Goal: Feedback & Contribution: Contribute content

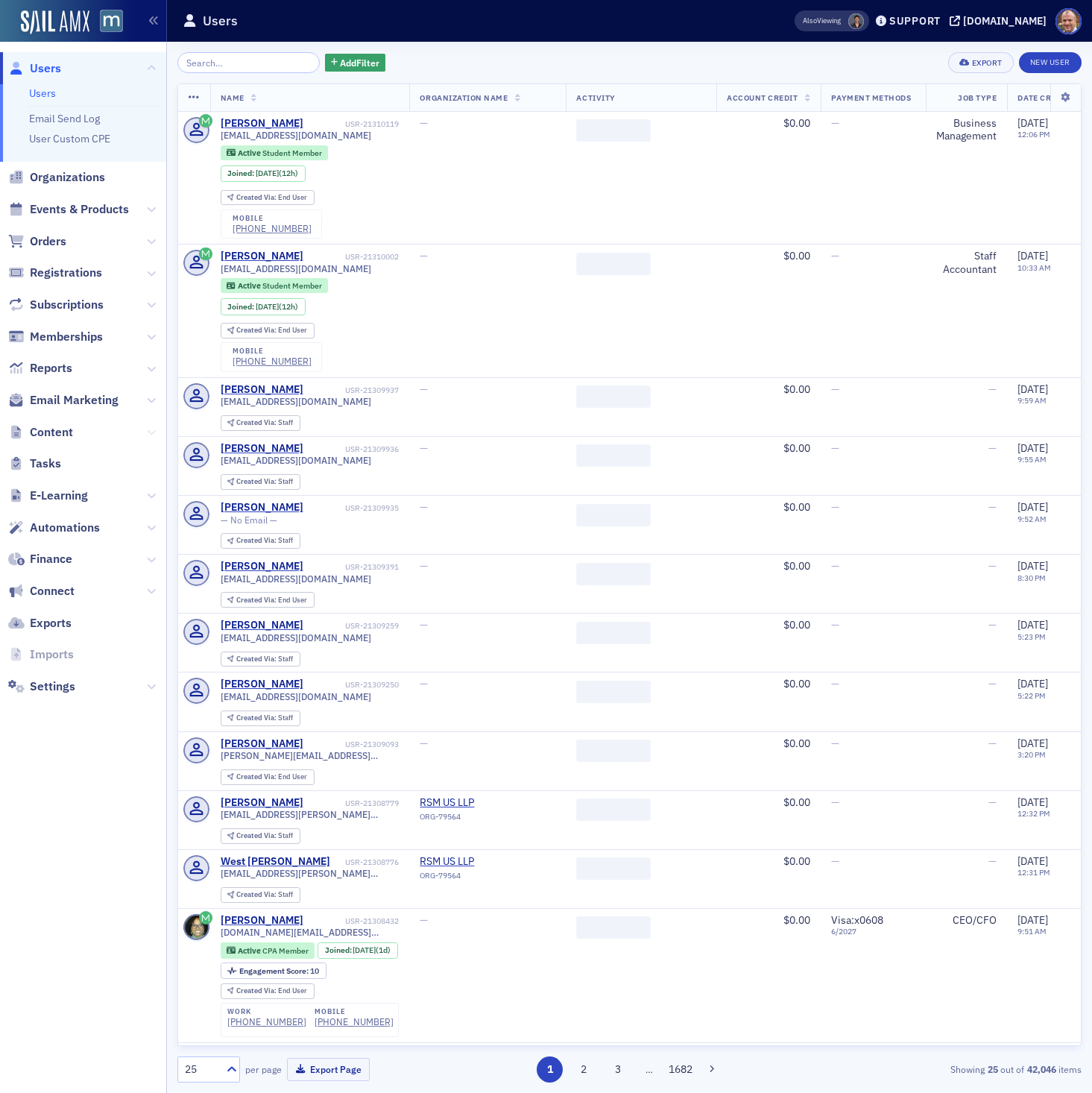
click at [152, 433] on icon at bounding box center [151, 433] width 9 height 9
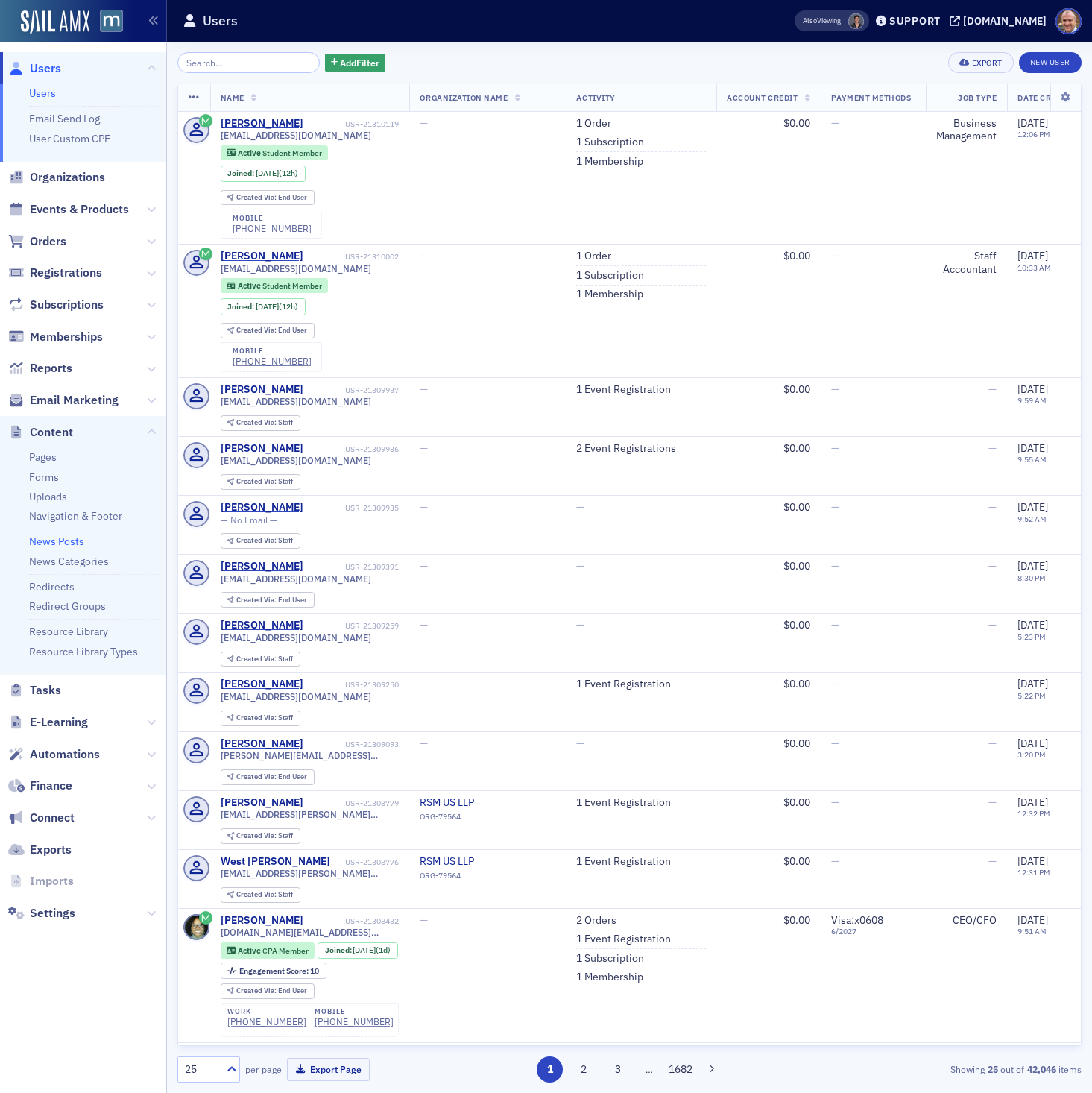
click at [46, 543] on link "News Posts" at bounding box center [57, 541] width 55 height 13
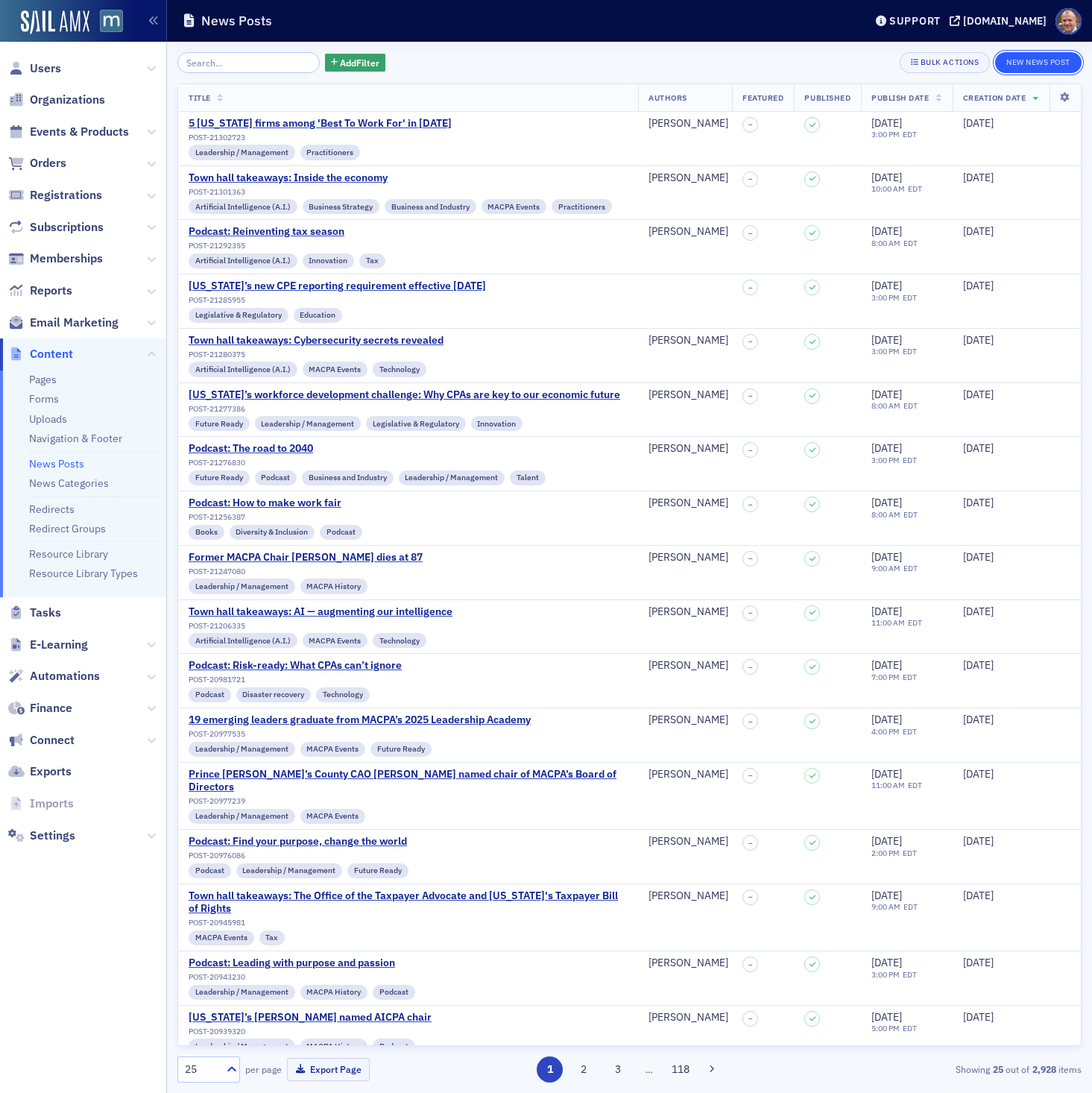
click at [1023, 69] on button "New News Post" at bounding box center [1038, 63] width 87 height 21
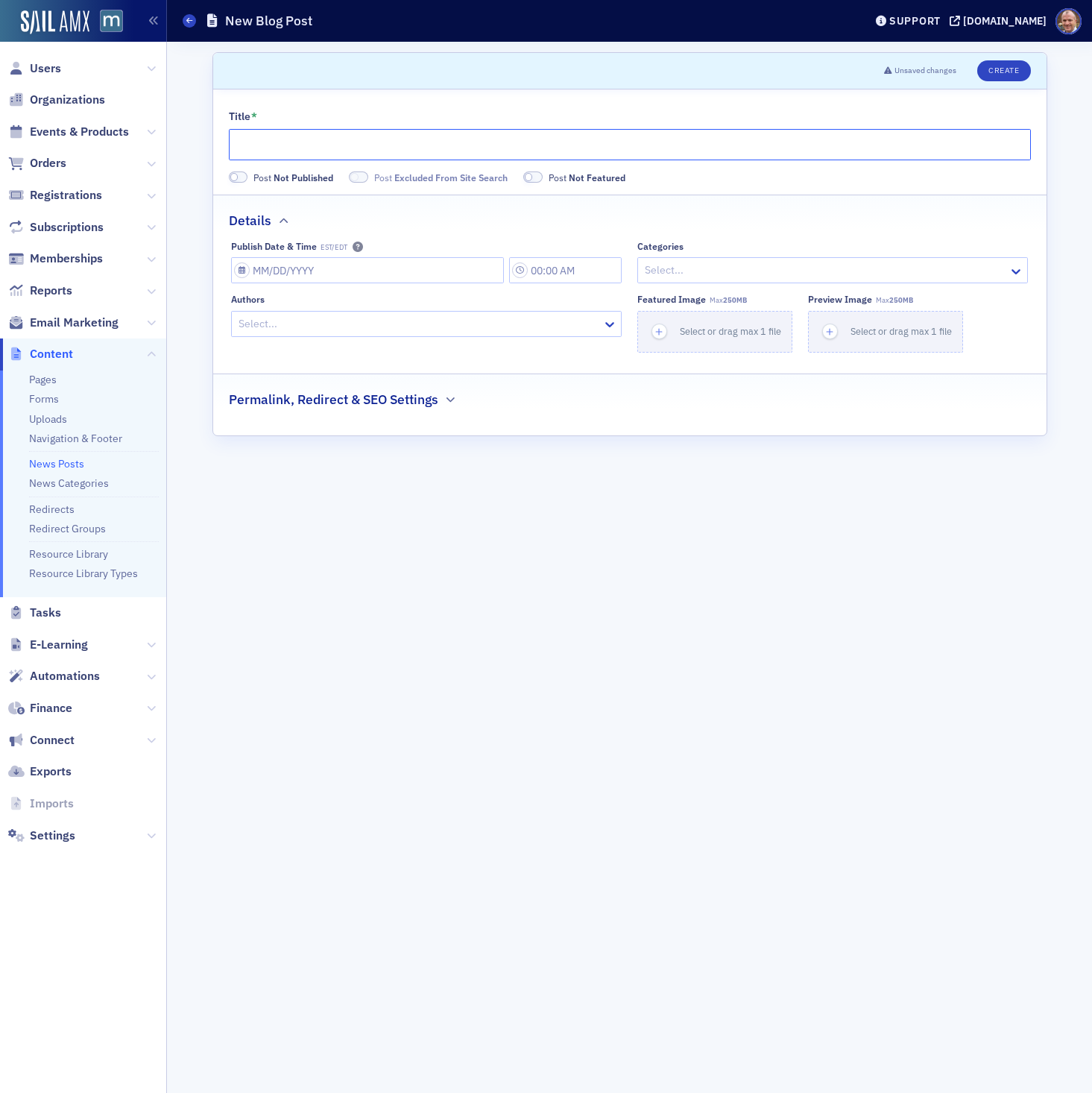
click at [305, 138] on input "Title *" at bounding box center [629, 144] width 802 height 31
paste input "Two CPAs selected as [US_STATE]’s ‘Women to Watch’ for 2025"
type input "Two CPAs selected as [US_STATE]’s ‘Women to Watch’ for 2025"
click at [457, 273] on input "Publish Date & Time EST/EDT" at bounding box center [367, 270] width 272 height 26
select select "8"
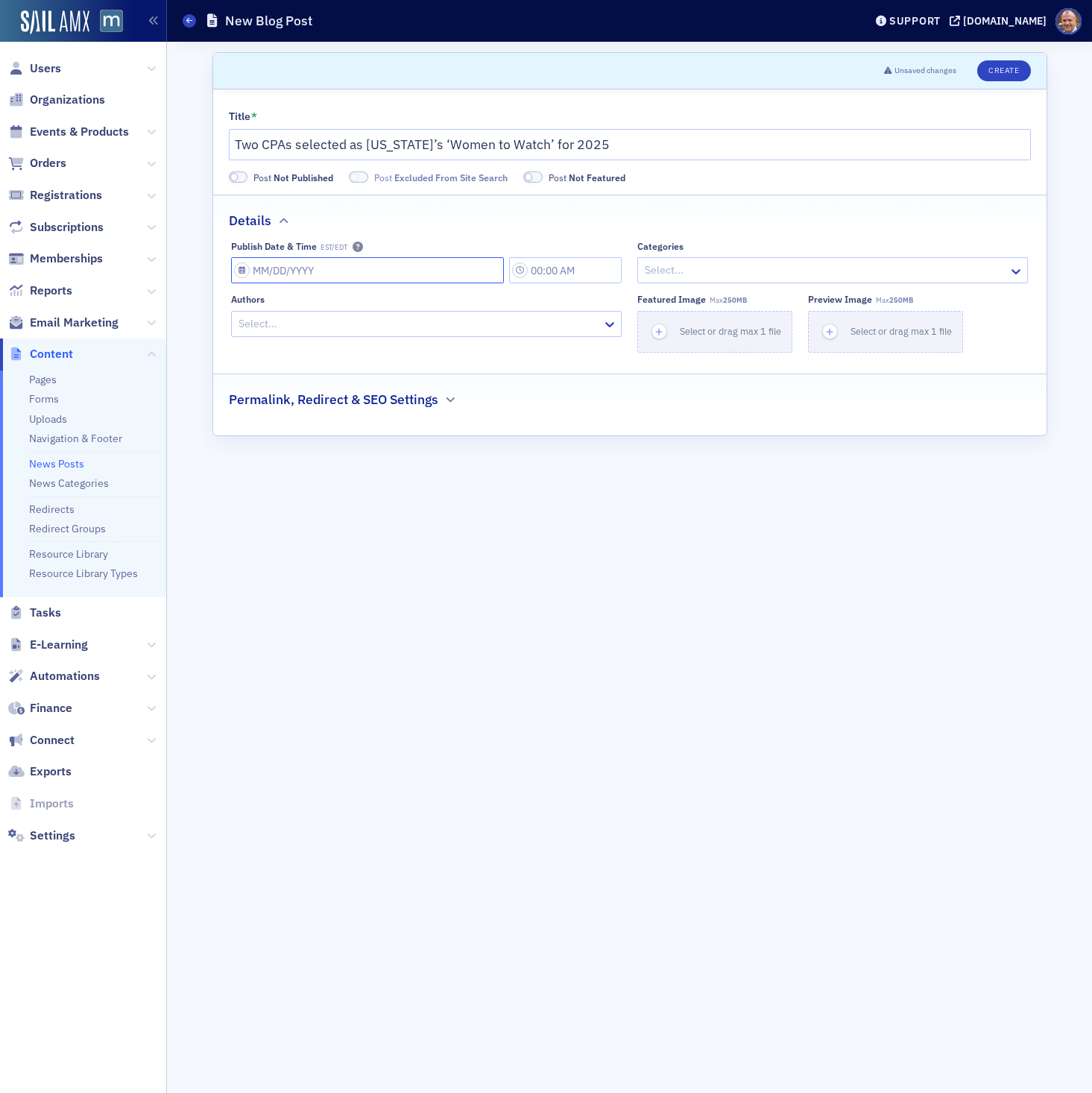
select select "2025"
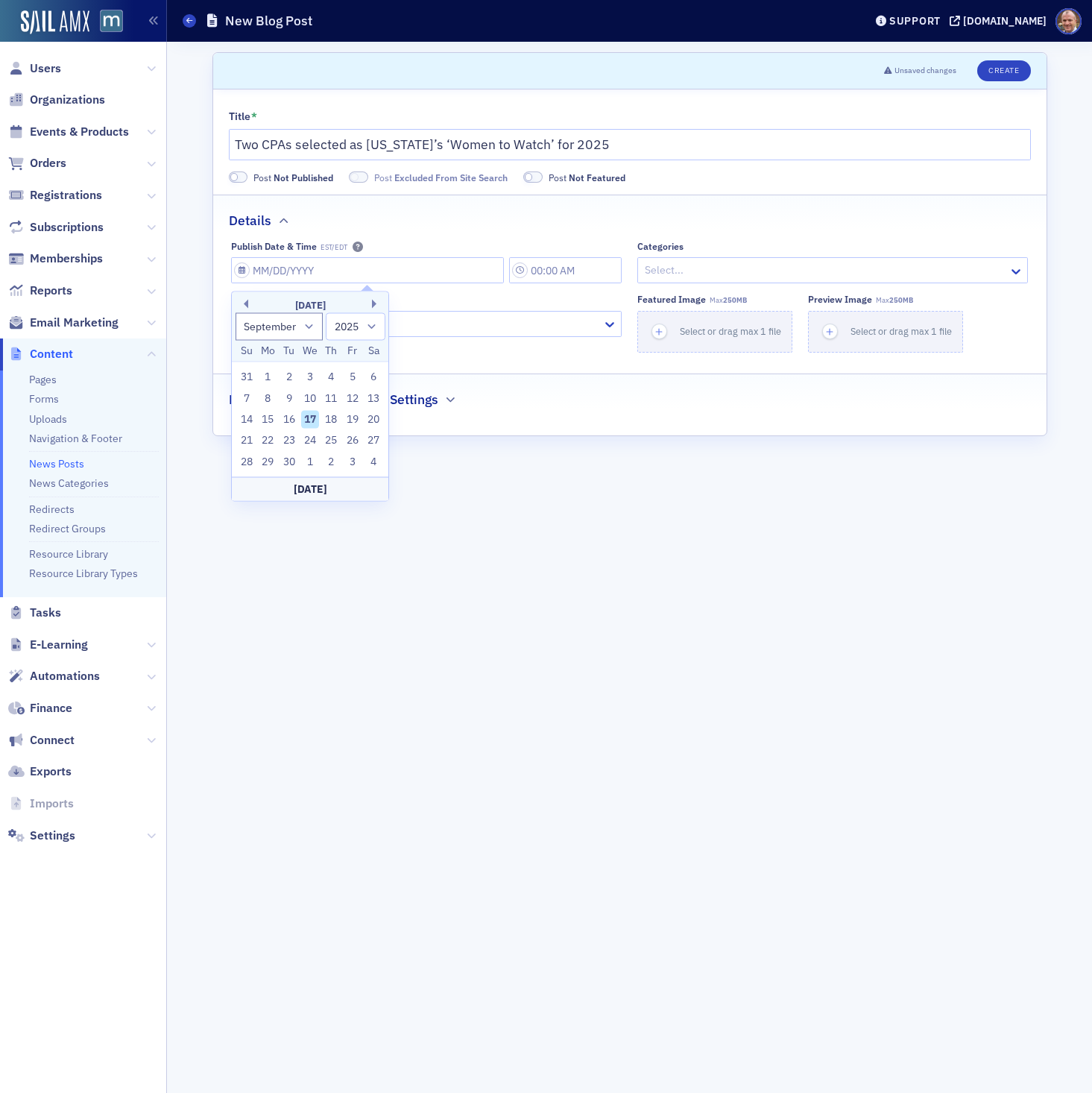
click at [312, 418] on div "17" at bounding box center [310, 420] width 18 height 18
type input "[DATE]"
type input "11:00 AM"
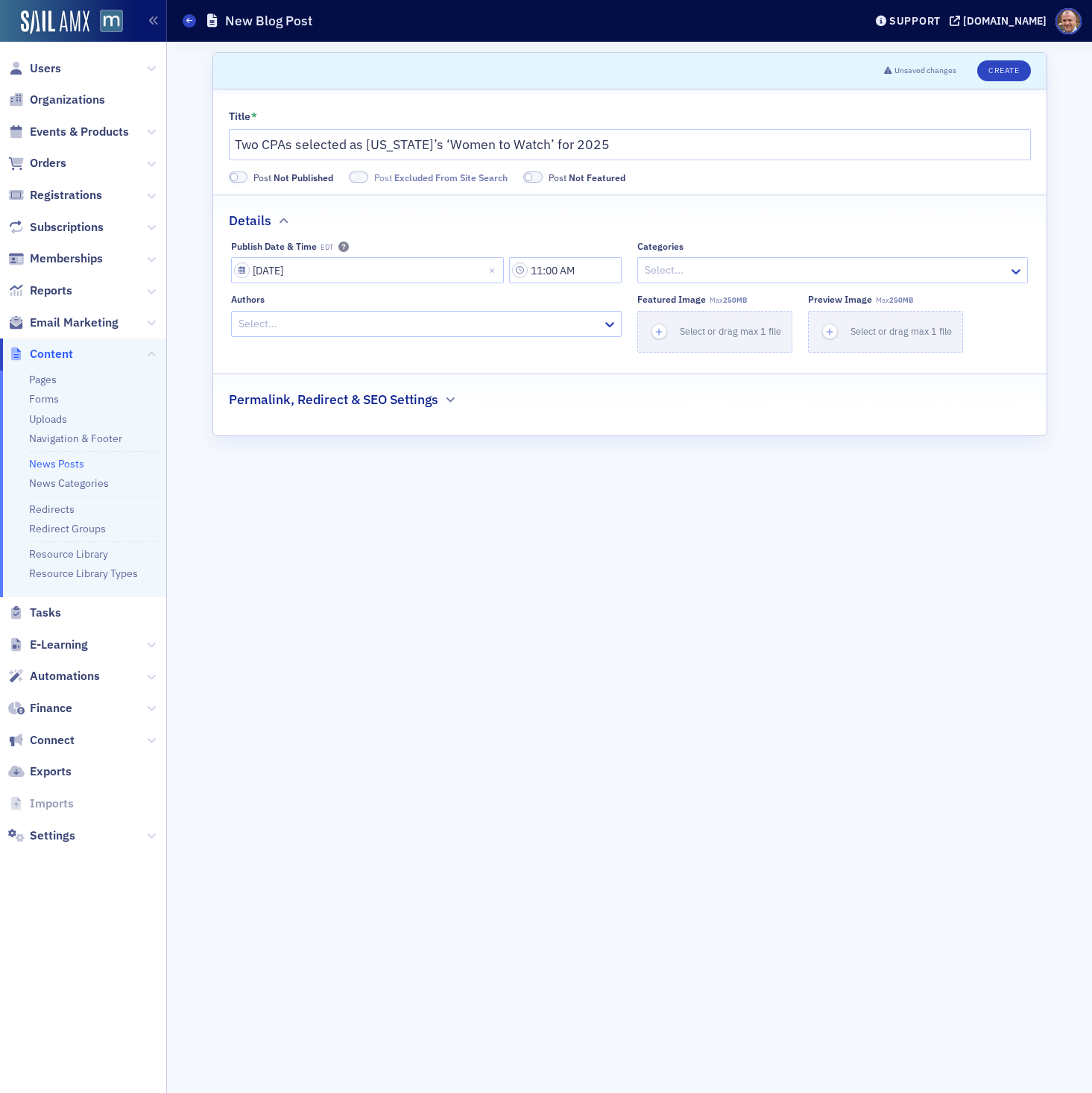
click at [814, 267] on div at bounding box center [825, 270] width 364 height 19
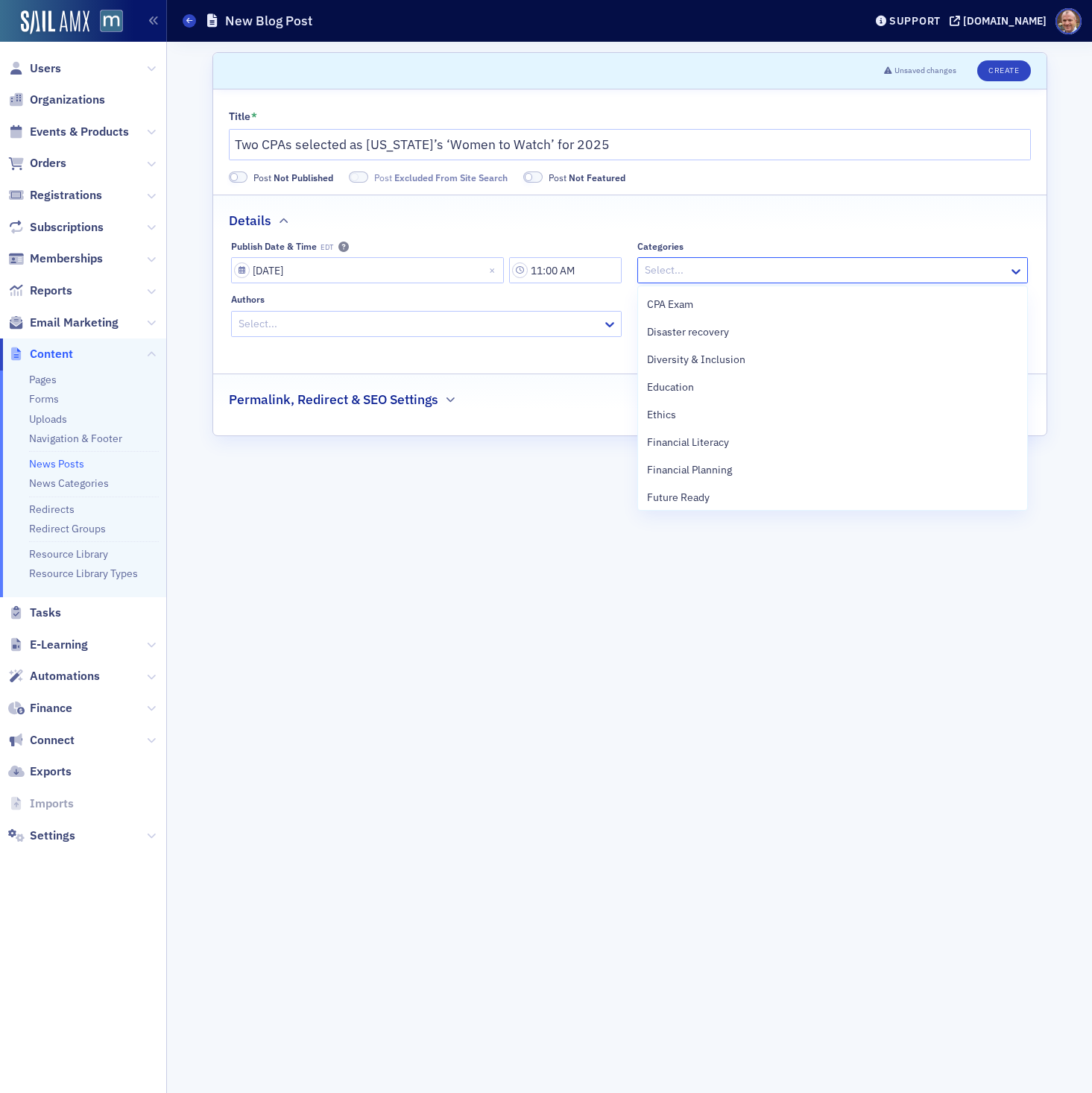
scroll to position [224, 0]
click at [804, 350] on div "Diversity & Inclusion" at bounding box center [832, 355] width 371 height 16
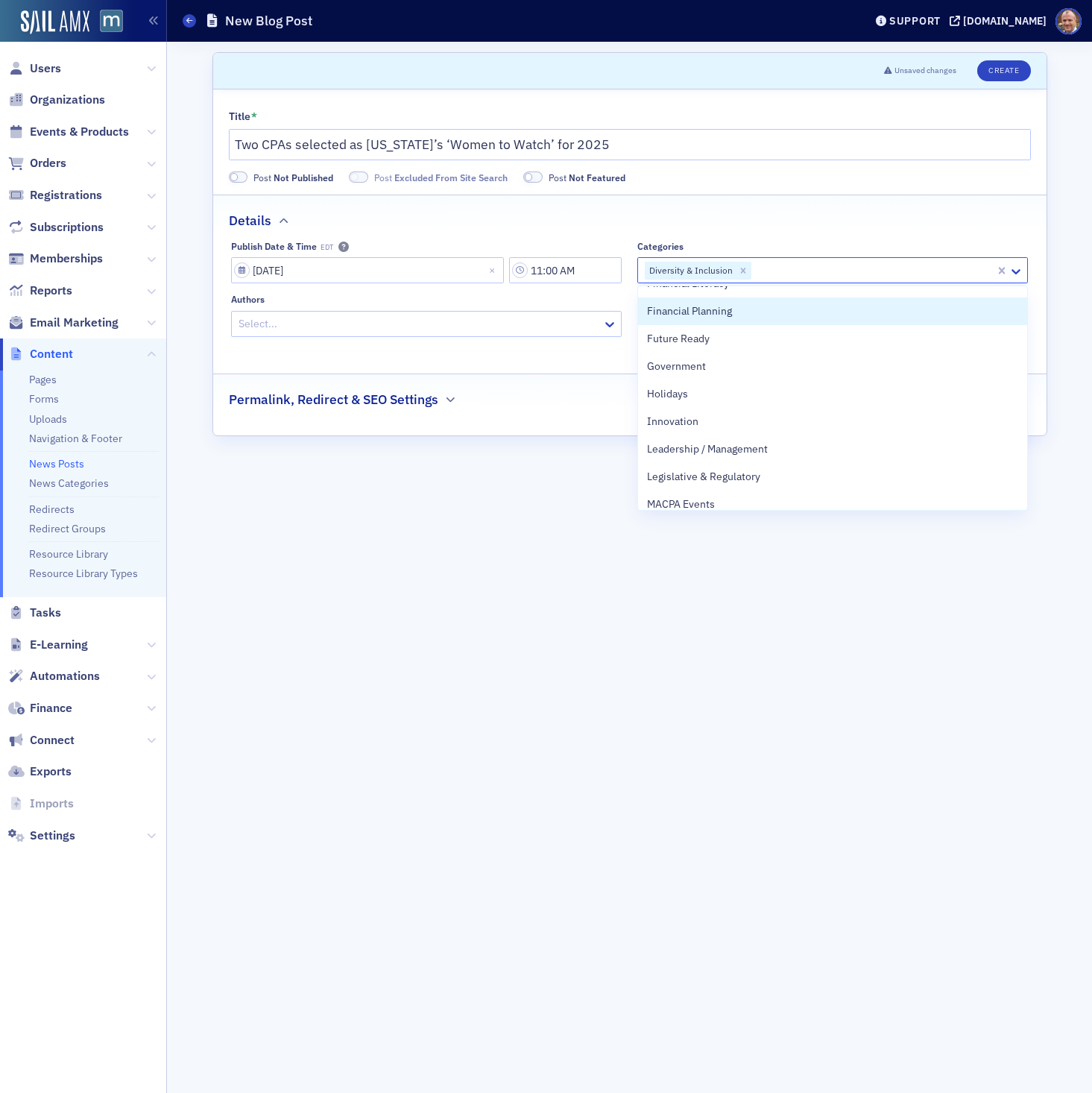
scroll to position [353, 0]
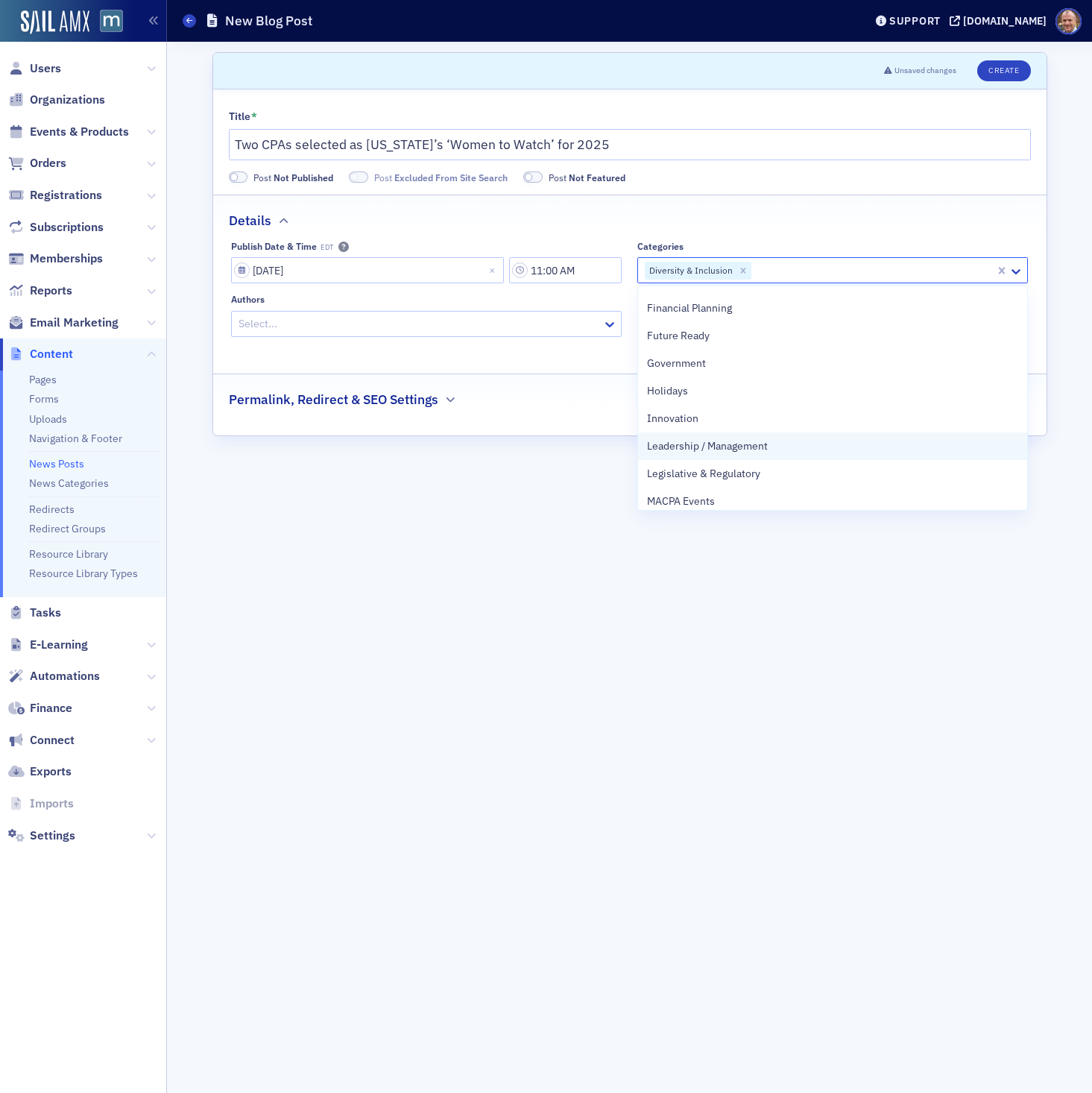
click at [777, 448] on div "Leadership / Management" at bounding box center [832, 446] width 371 height 16
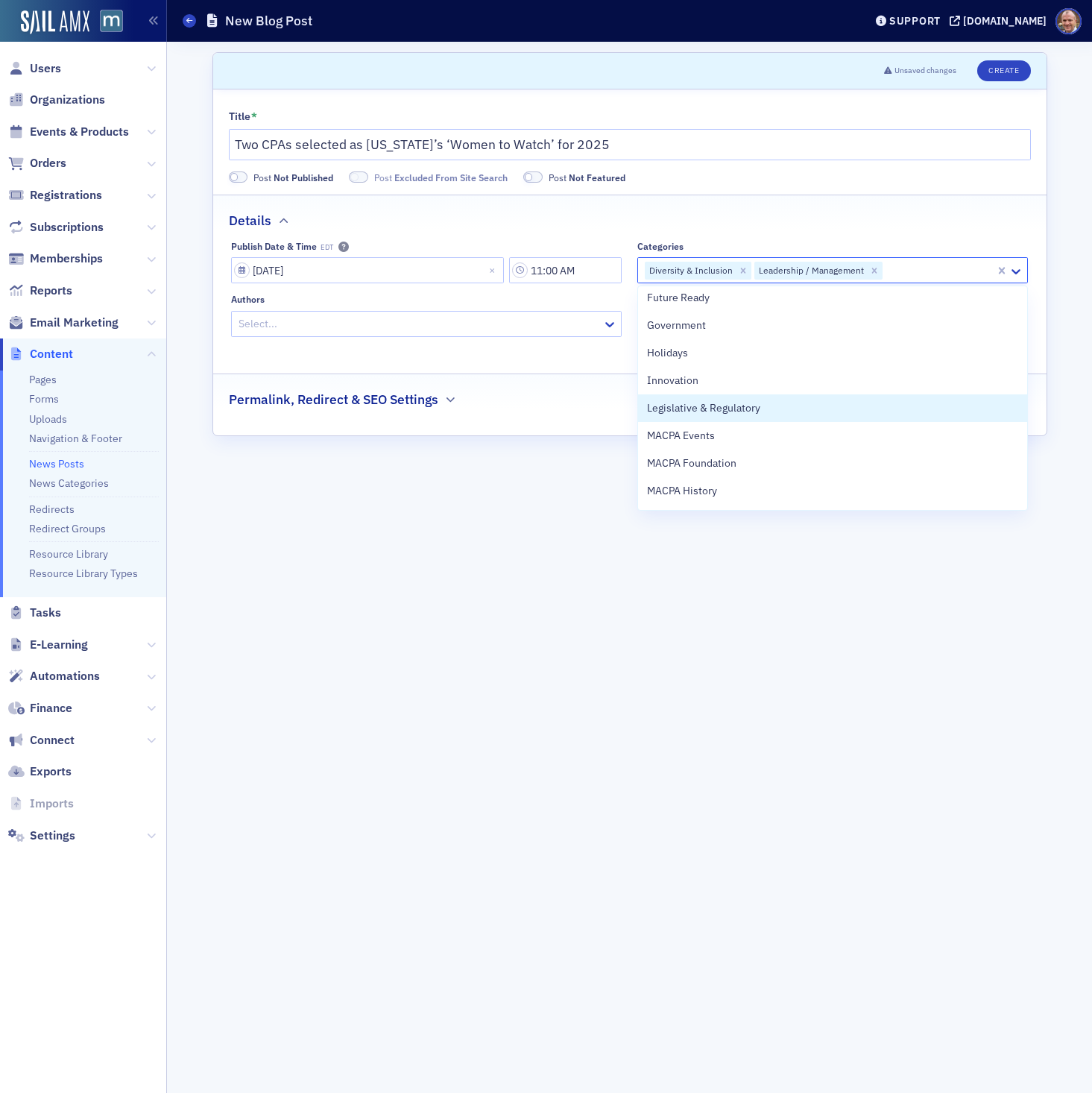
scroll to position [393, 0]
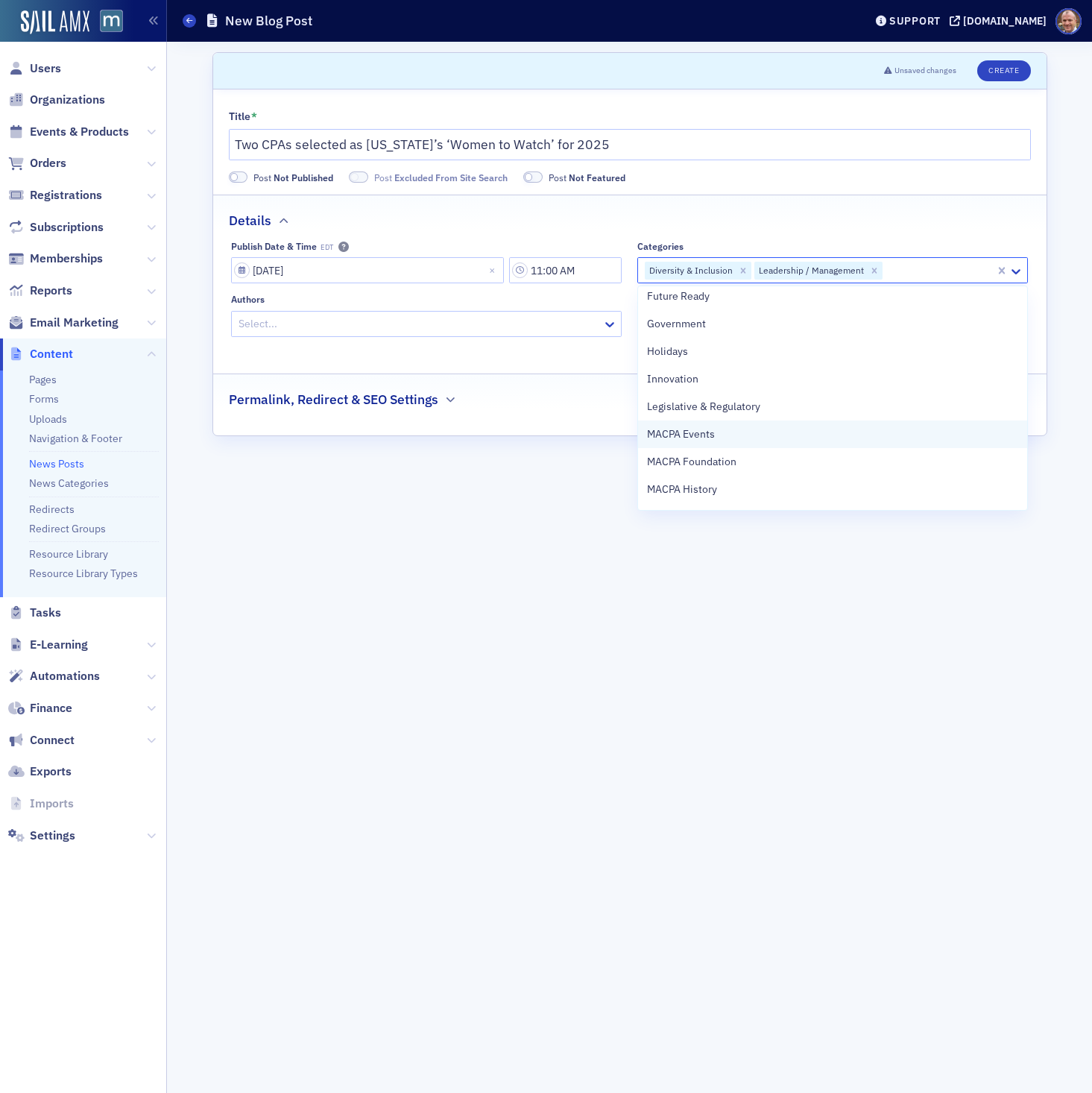
click at [775, 438] on div "MACPA Events" at bounding box center [832, 434] width 371 height 16
click at [775, 438] on div "MACPA Foundation" at bounding box center [832, 434] width 371 height 16
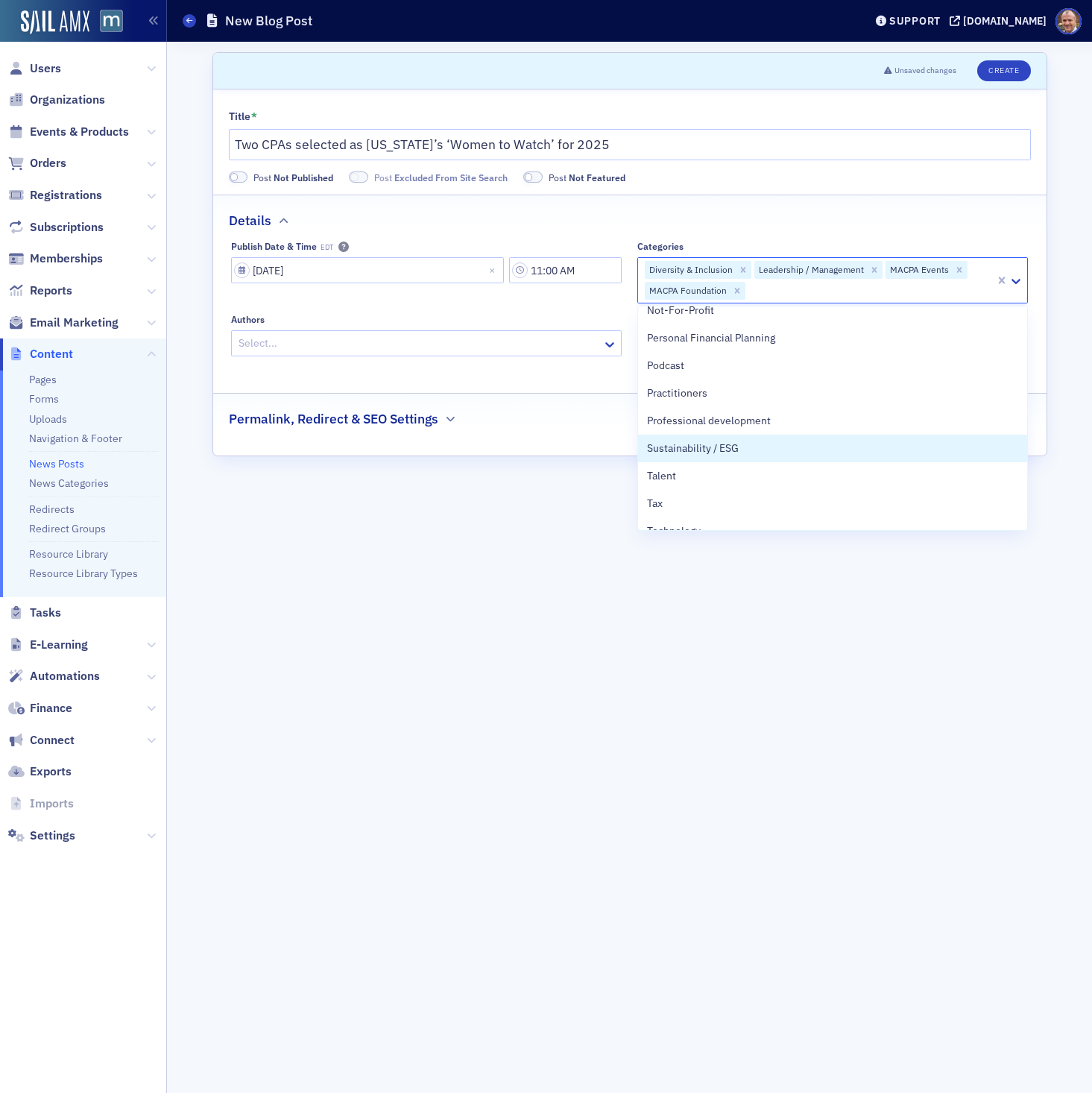
scroll to position [582, 0]
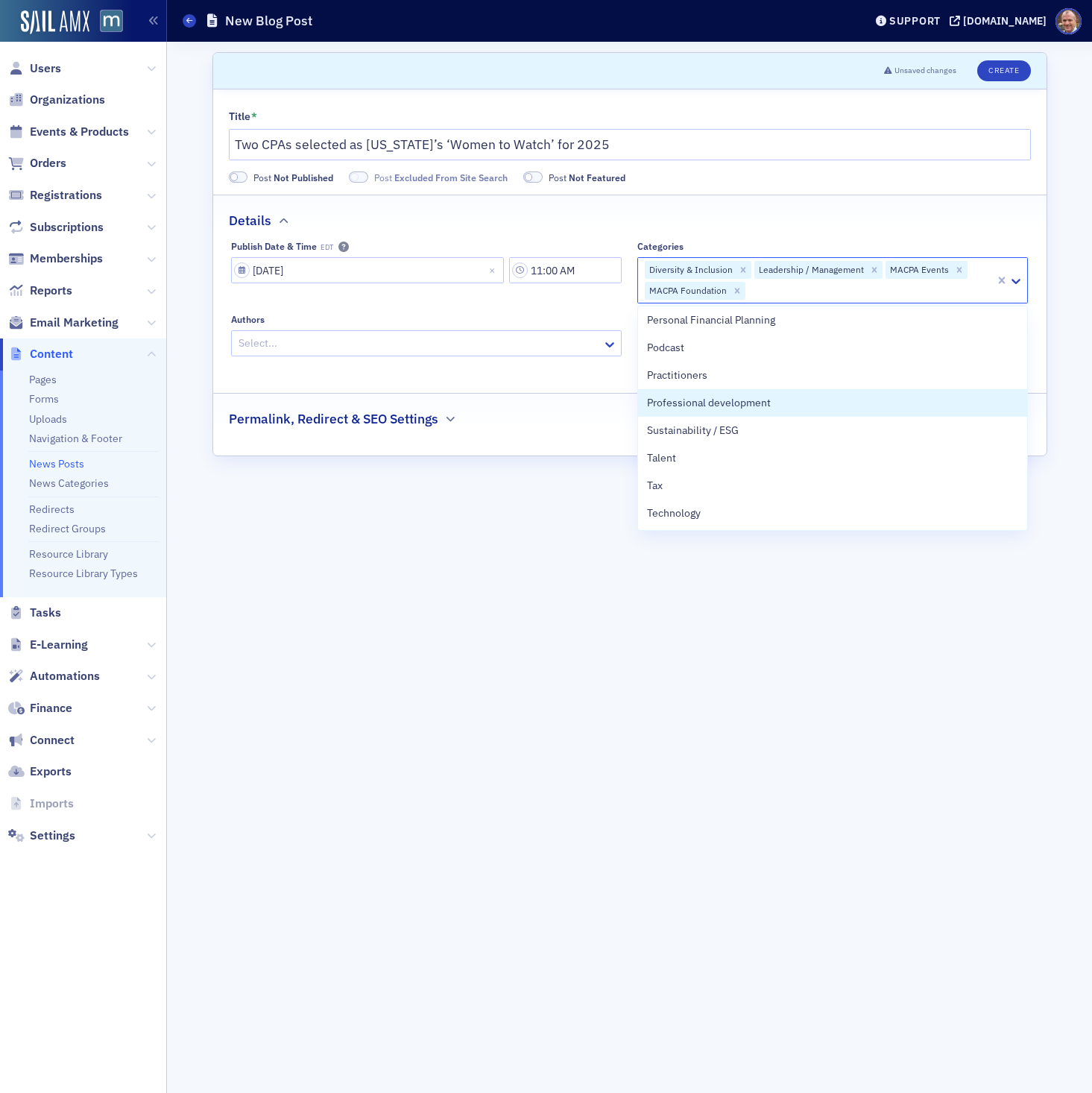
click at [578, 342] on div at bounding box center [419, 343] width 364 height 19
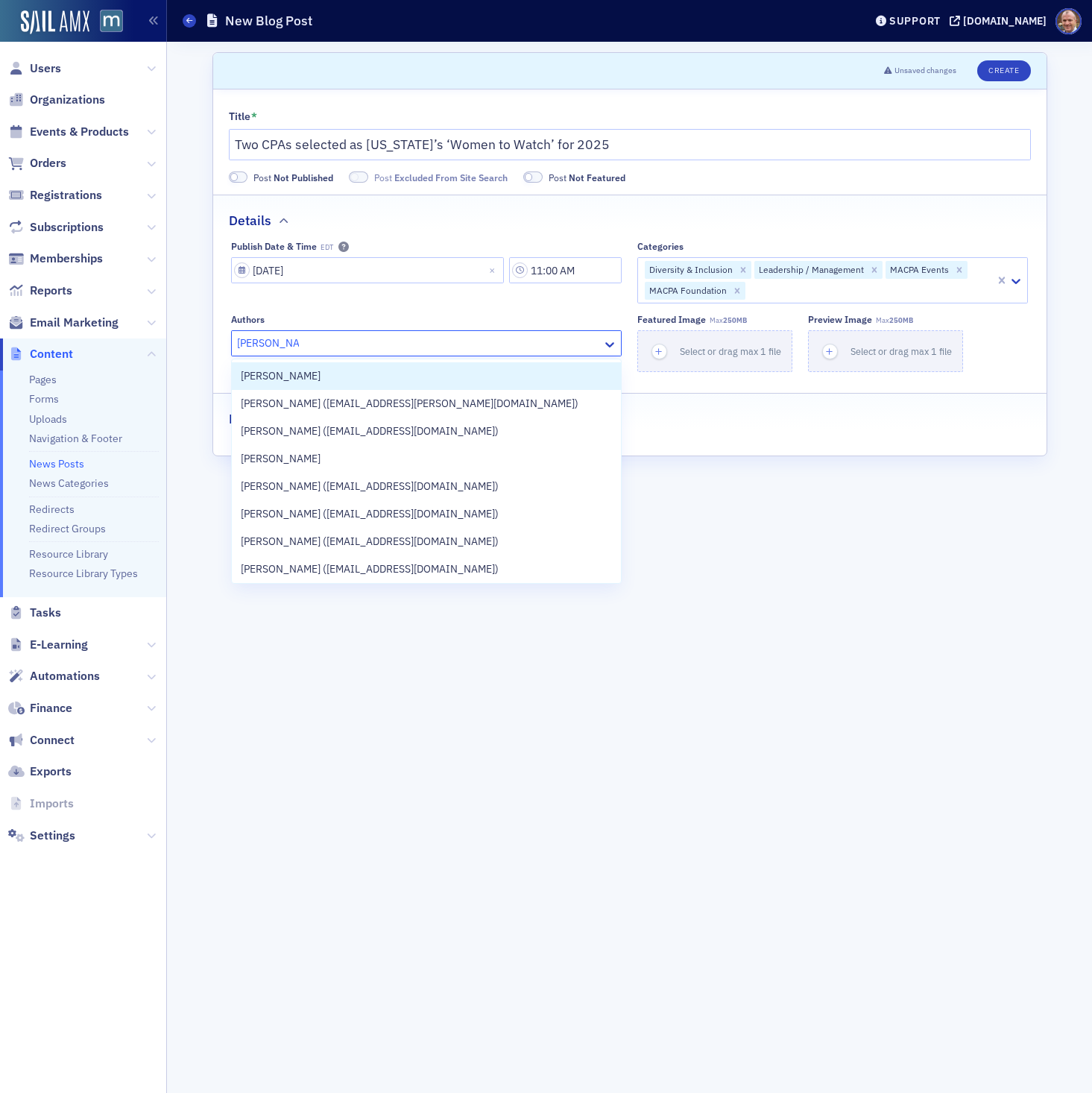
type input "[PERSON_NAME]"
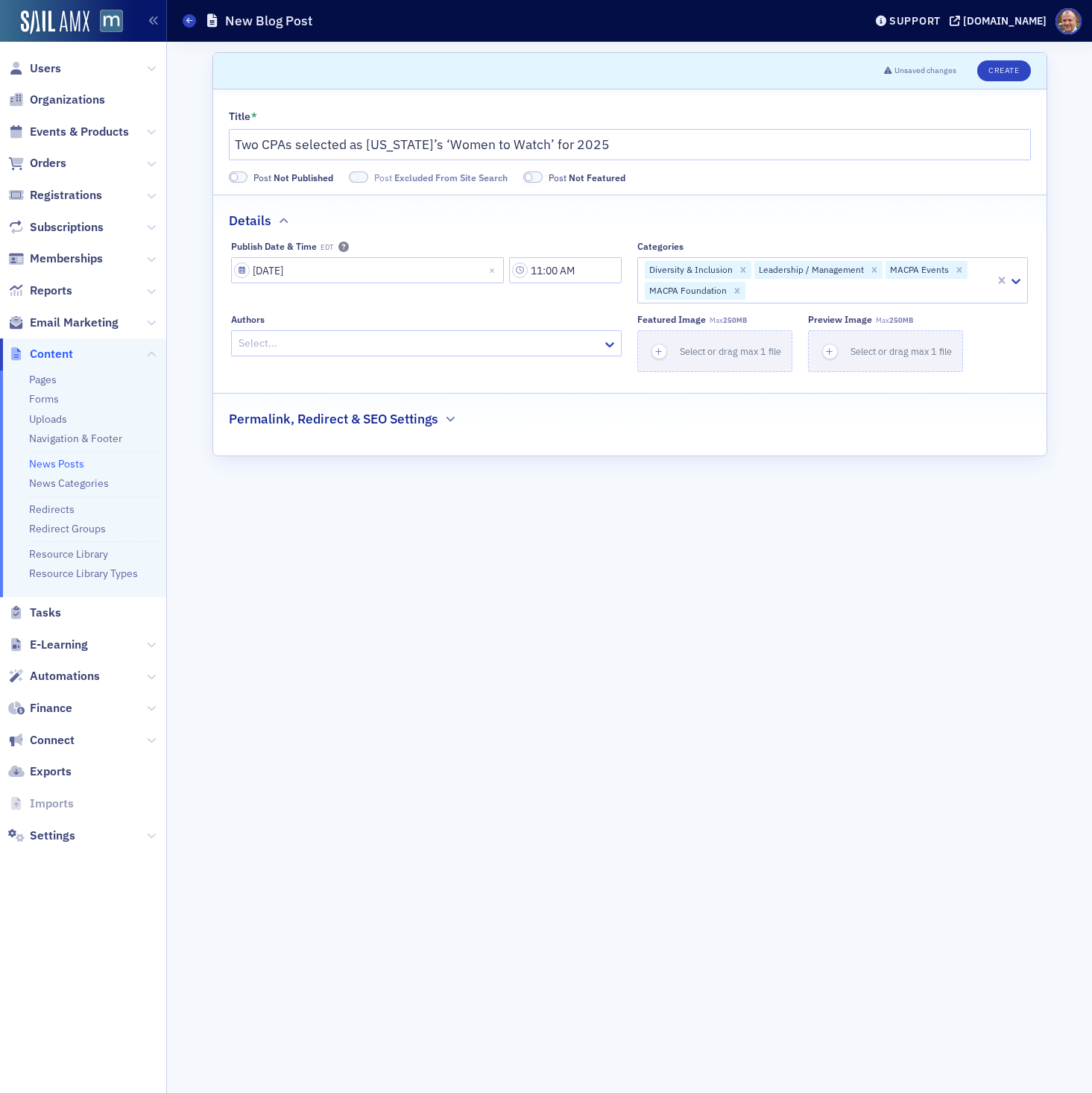
click at [835, 424] on div "Permalink, Redirect & SEO Settings" at bounding box center [629, 411] width 802 height 35
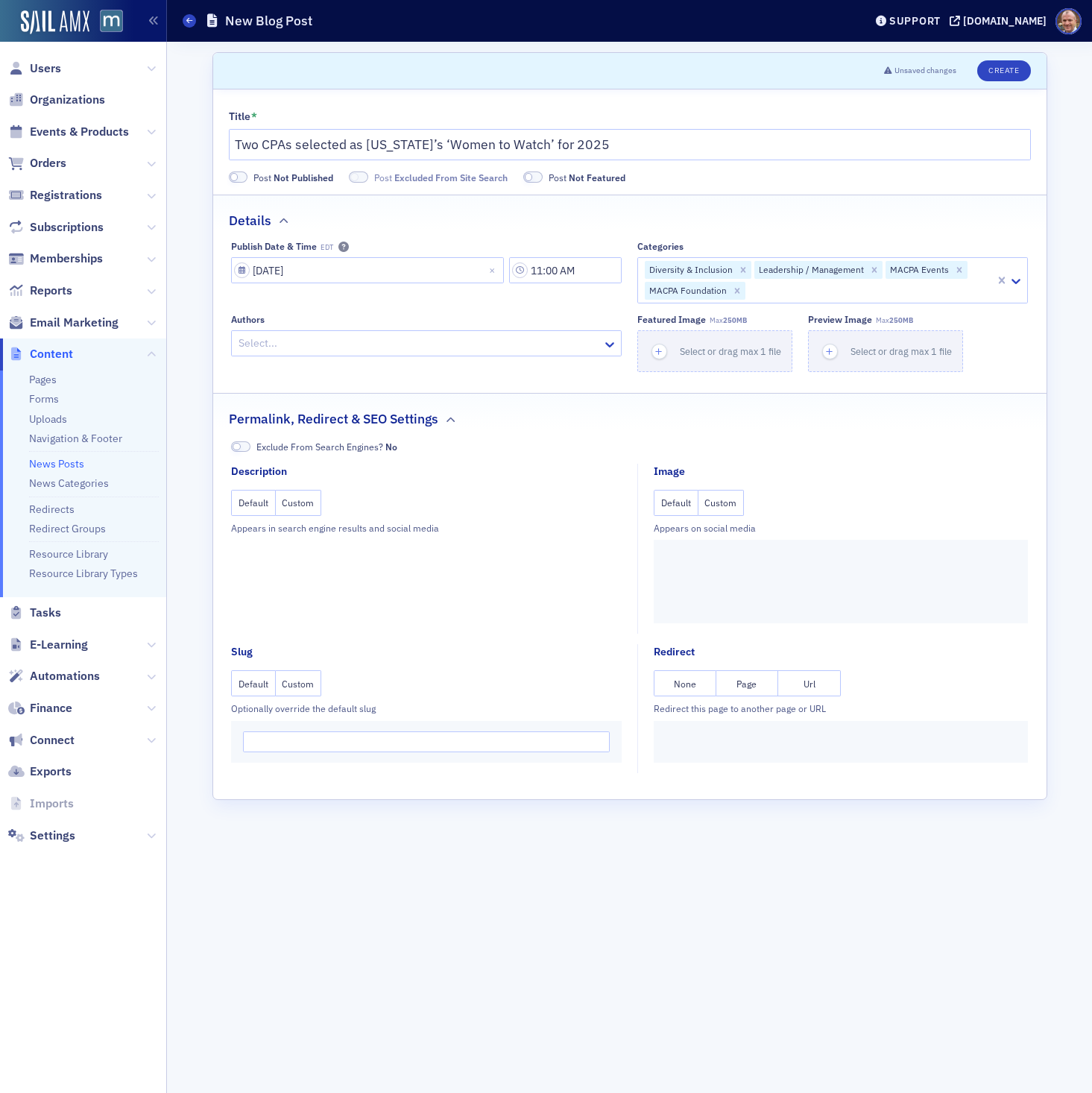
click at [305, 505] on button "Custom" at bounding box center [299, 502] width 46 height 26
click at [451, 567] on textarea at bounding box center [427, 582] width 370 height 63
paste textarea "Two outstanding business leaders have been chosen by the [US_STATE] Association…"
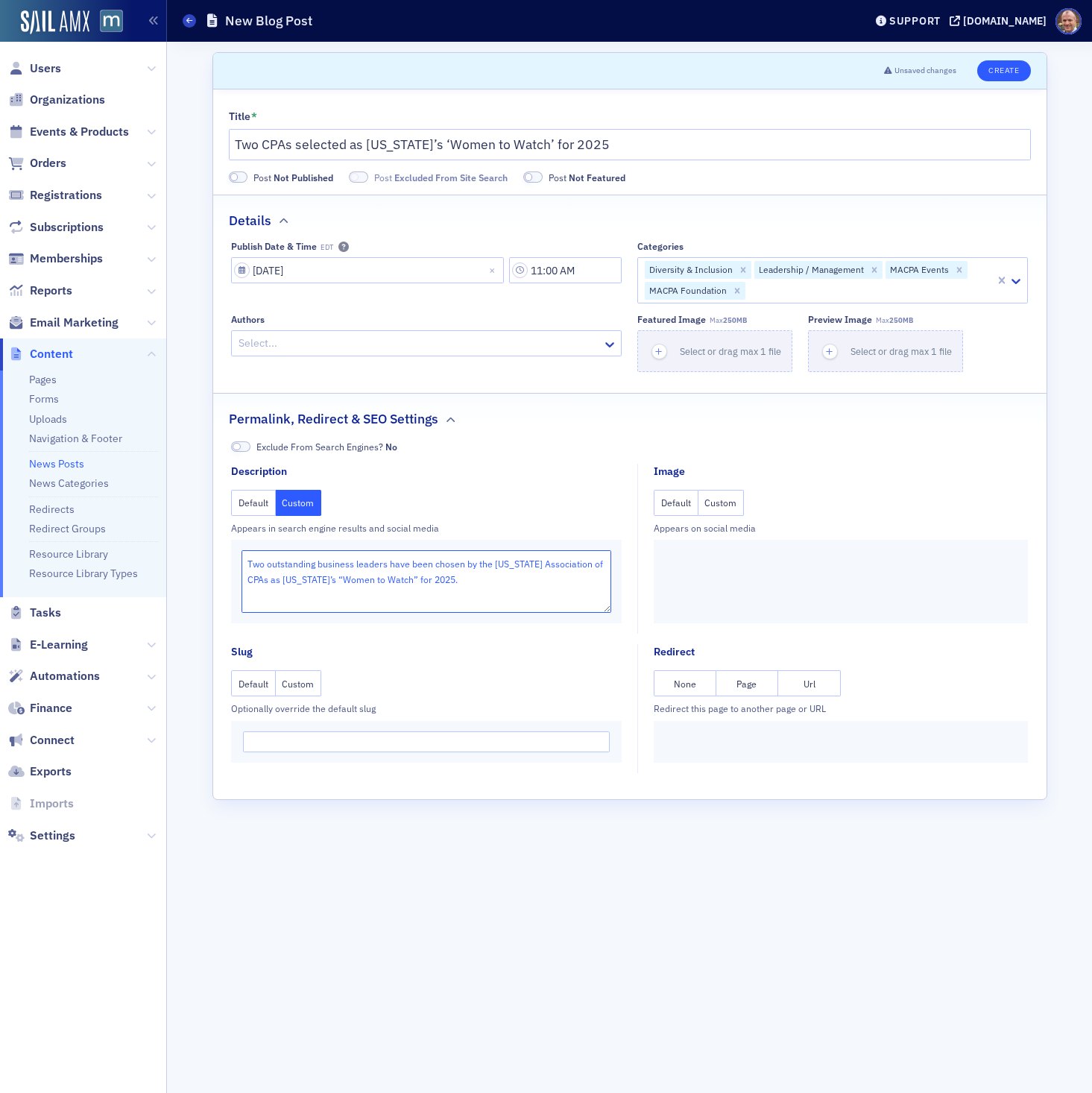
type textarea "Two outstanding business leaders have been chosen by the [US_STATE] Association…"
click at [998, 76] on button "Create" at bounding box center [1003, 71] width 53 height 21
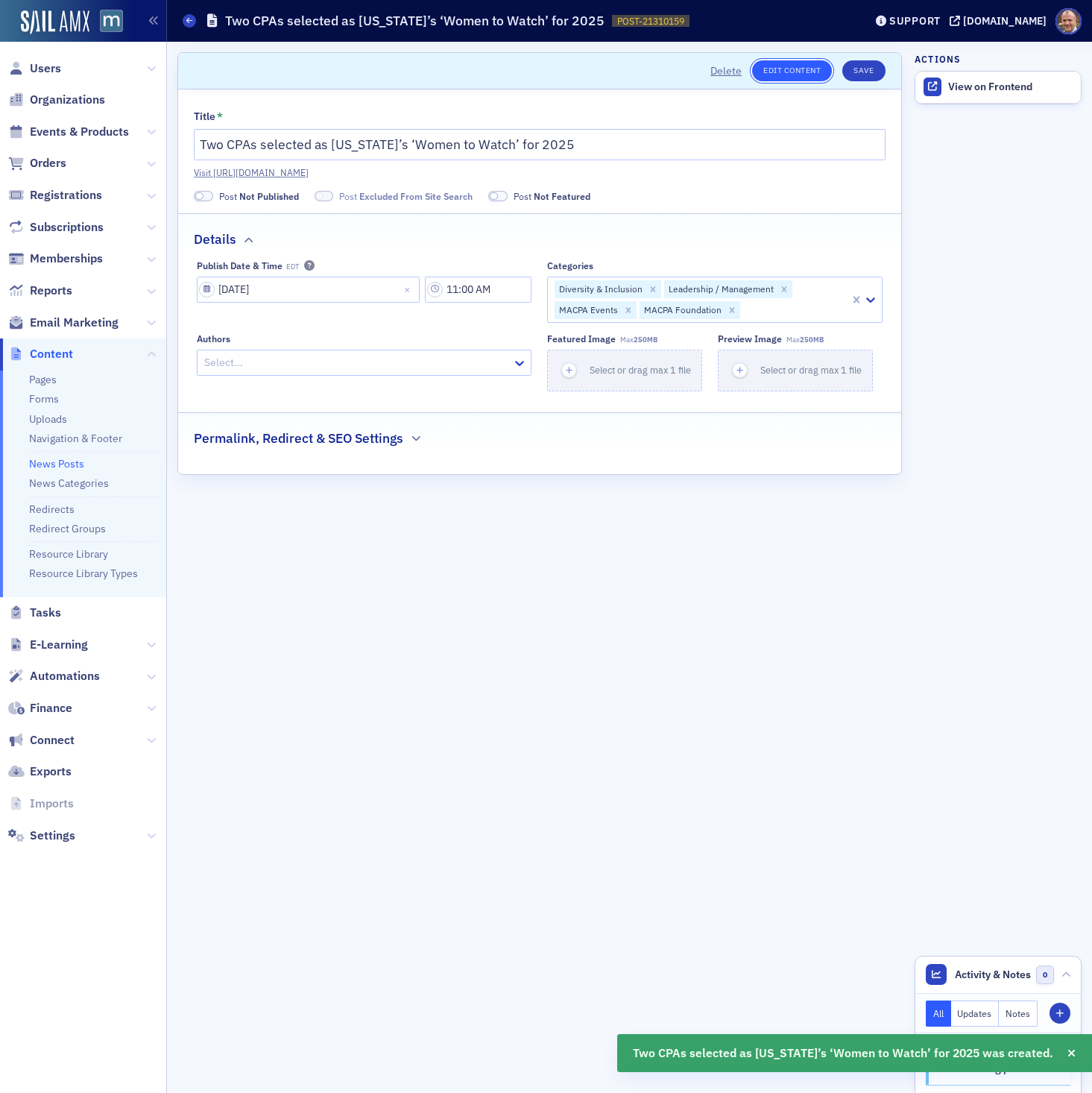
click at [807, 73] on link "Edit Content" at bounding box center [792, 71] width 80 height 21
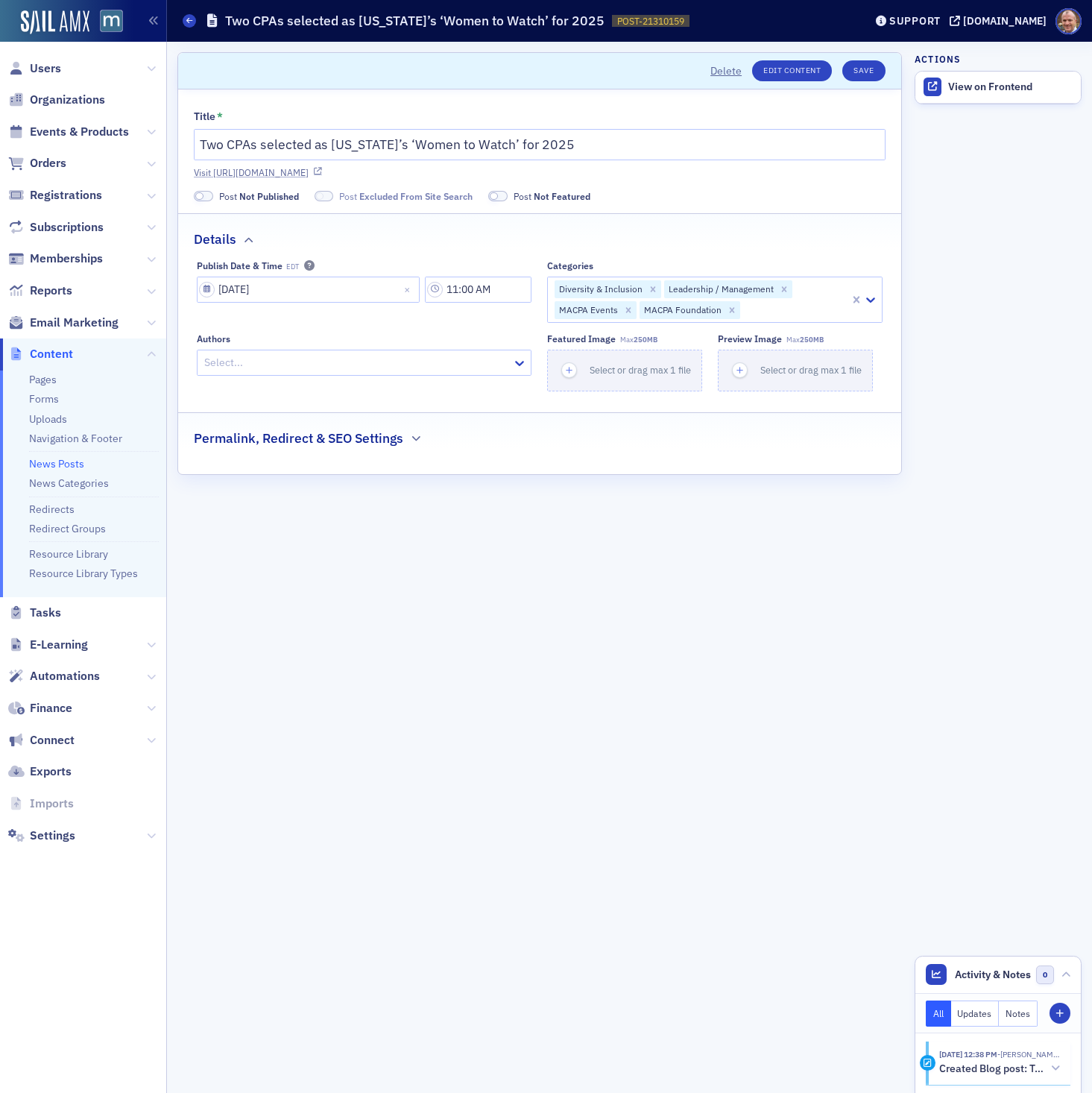
click at [578, 173] on link "Visit [URL][DOMAIN_NAME]" at bounding box center [540, 172] width 692 height 13
click at [156, 354] on span "Content" at bounding box center [83, 354] width 166 height 32
click at [153, 354] on icon at bounding box center [151, 355] width 9 height 9
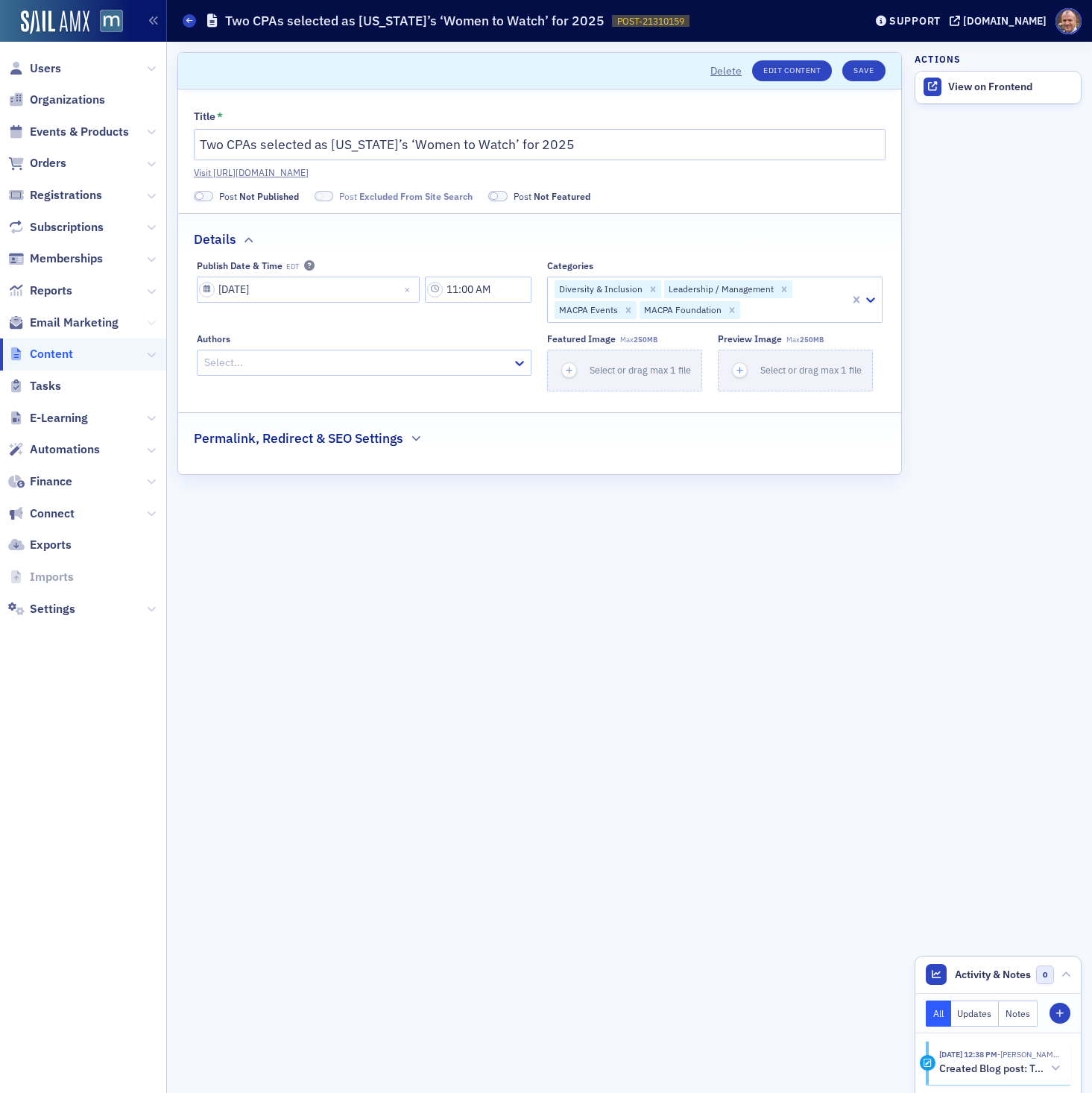
click at [155, 324] on icon at bounding box center [151, 323] width 9 height 9
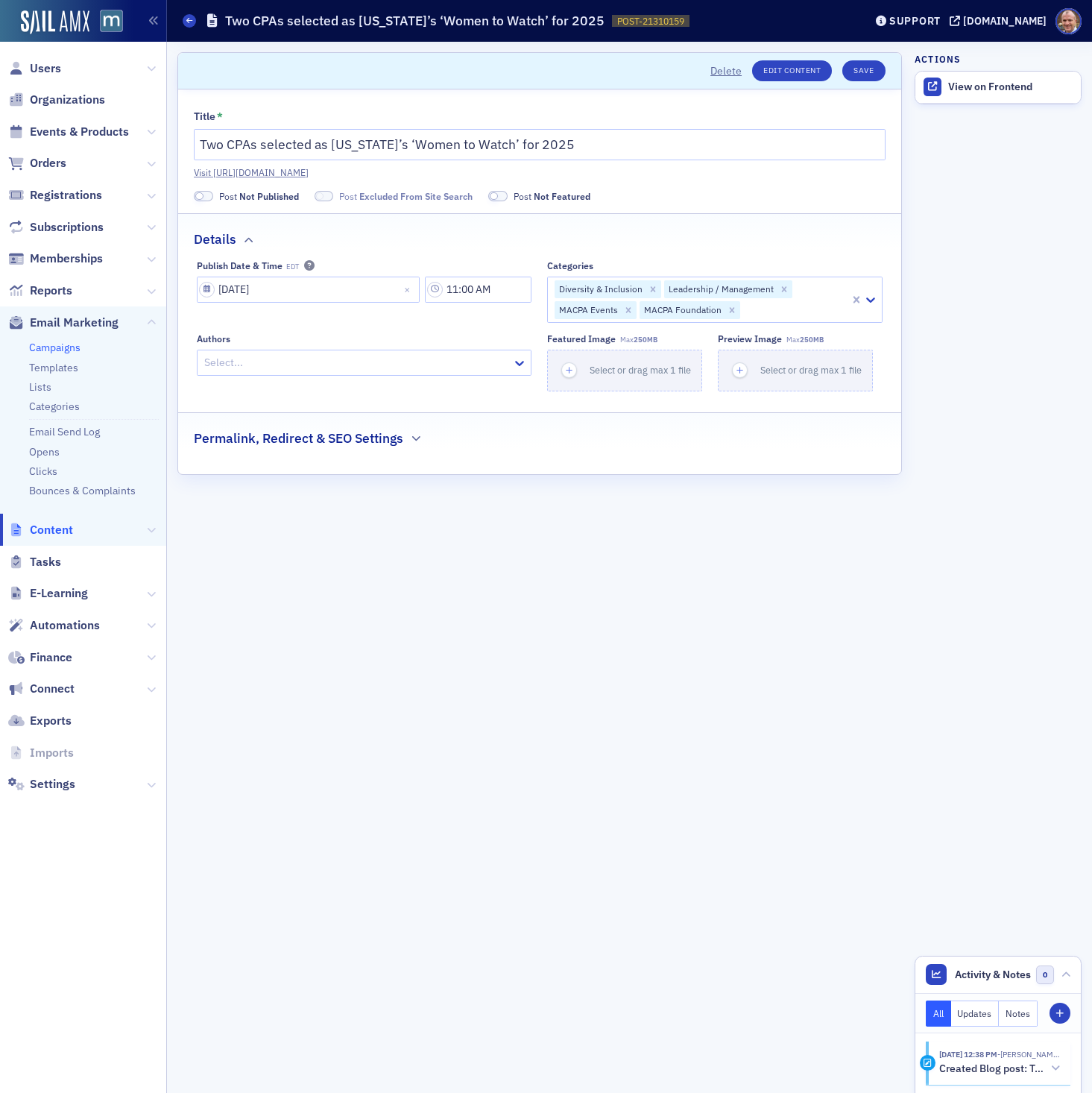
click at [71, 347] on link "Campaigns" at bounding box center [55, 347] width 52 height 13
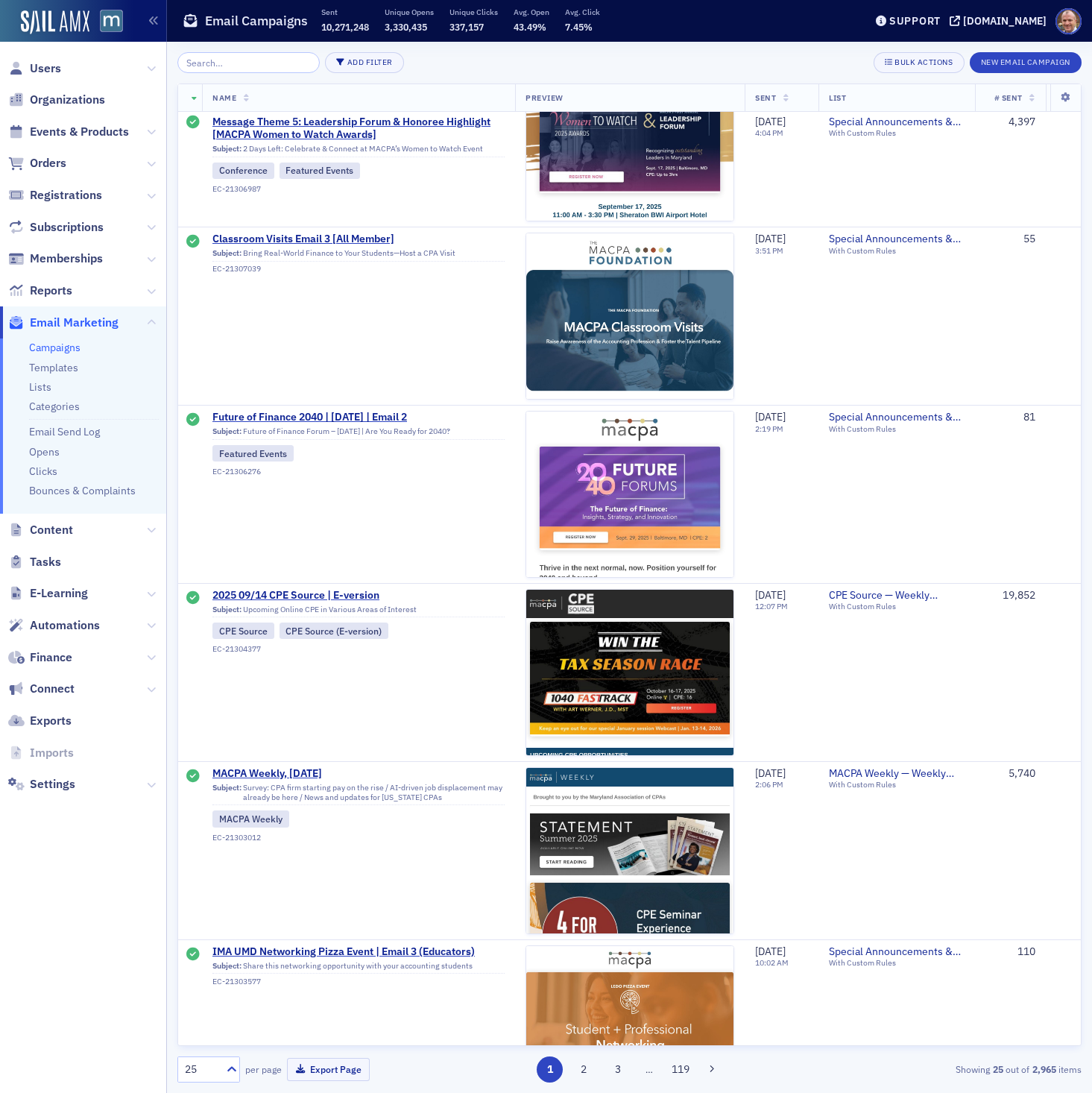
scroll to position [1490, 0]
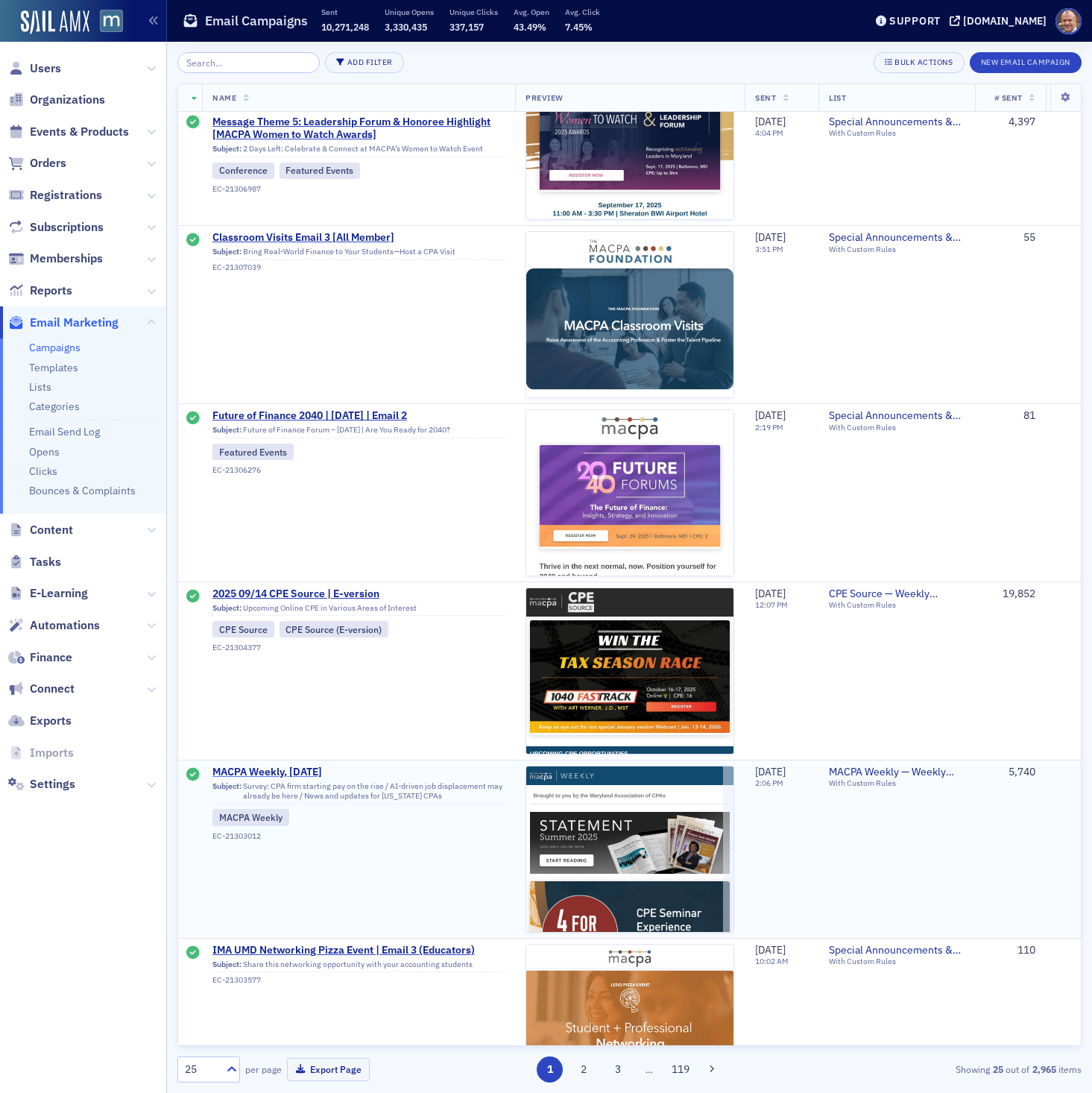
click at [317, 778] on span "MACPA Weekly, [DATE]" at bounding box center [359, 773] width 292 height 13
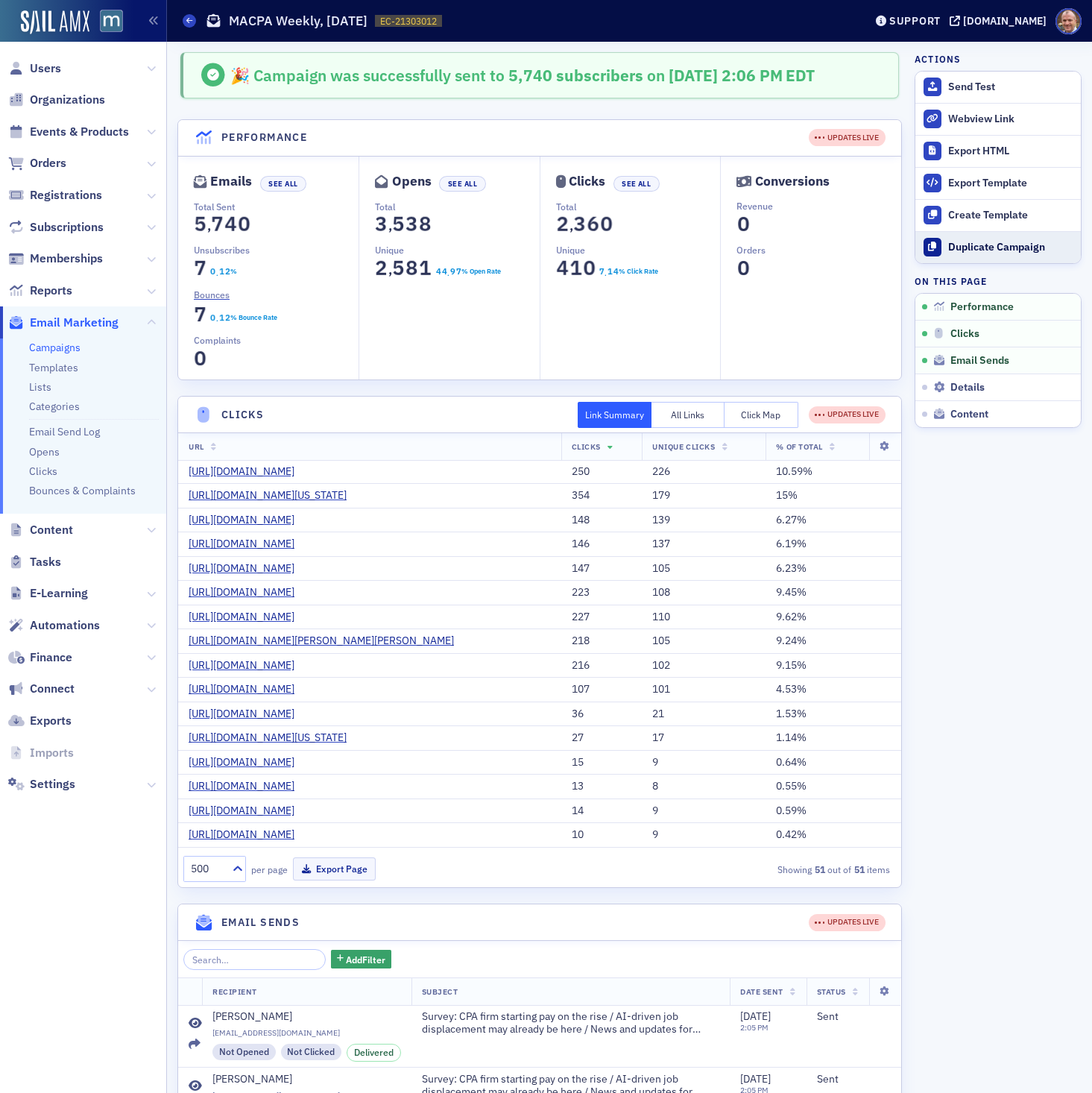
click at [1015, 249] on div "Duplicate Campaign" at bounding box center [1010, 248] width 125 height 13
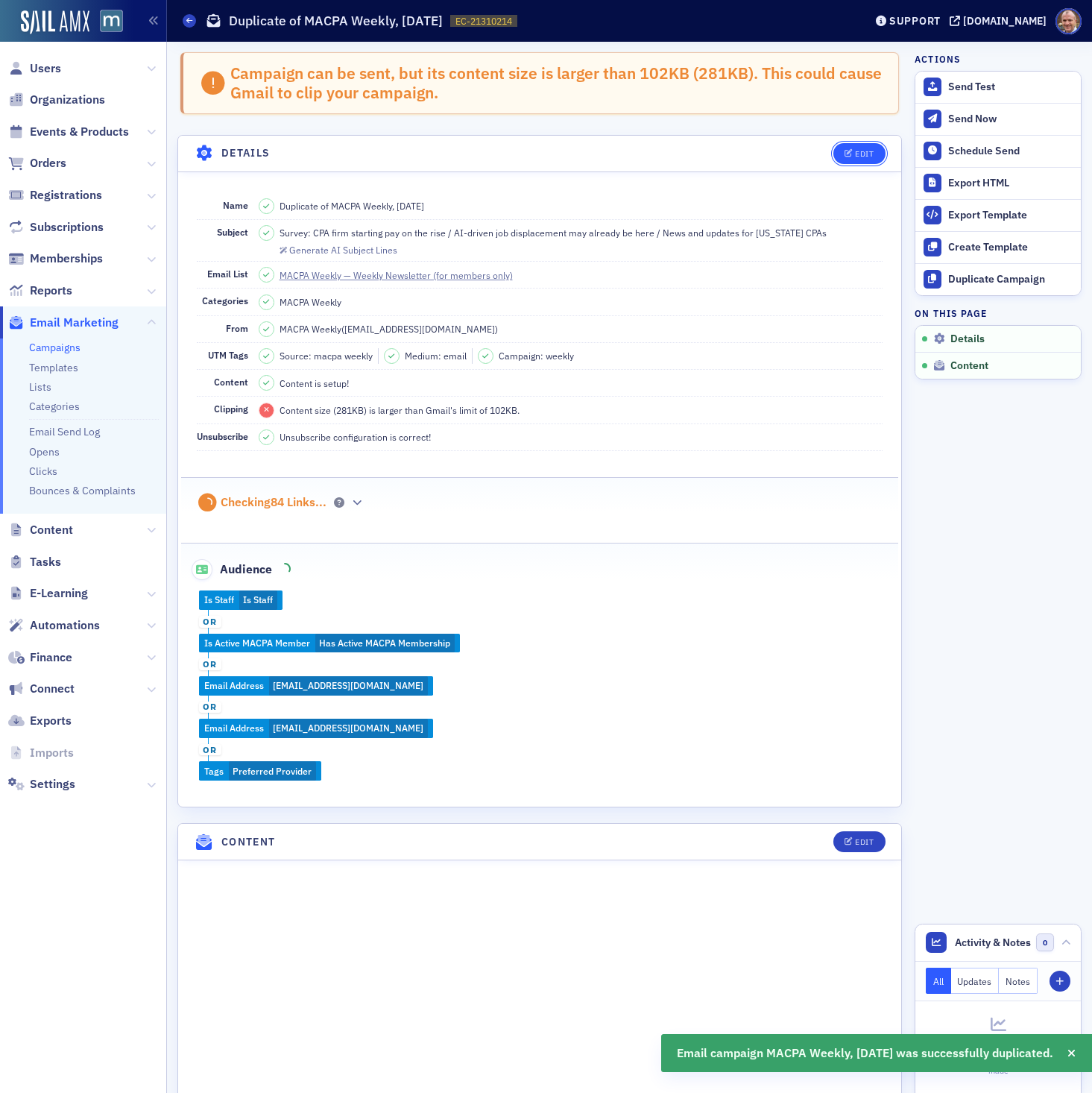
click at [863, 150] on div "Edit" at bounding box center [864, 153] width 19 height 8
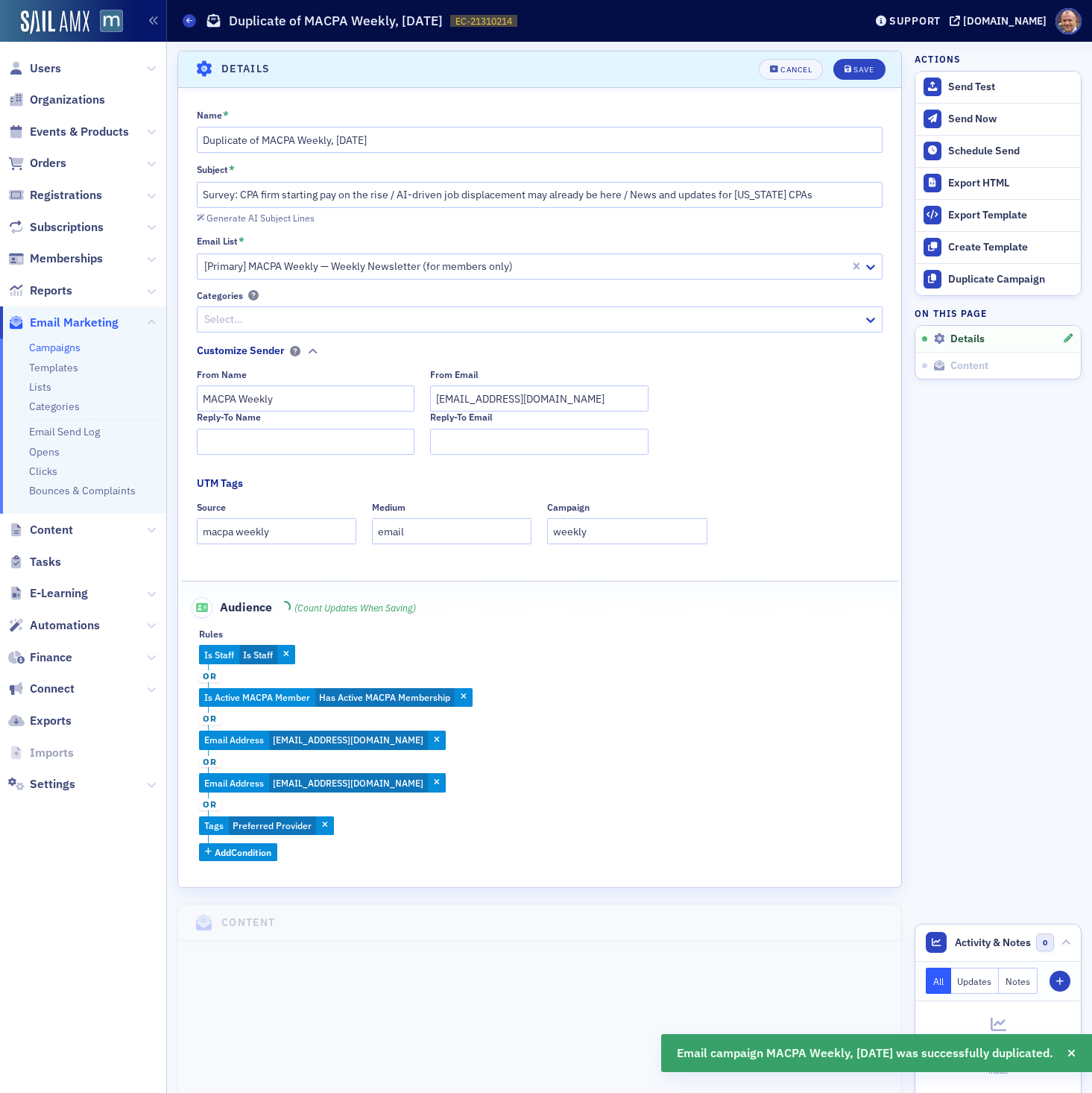
scroll to position [85, 0]
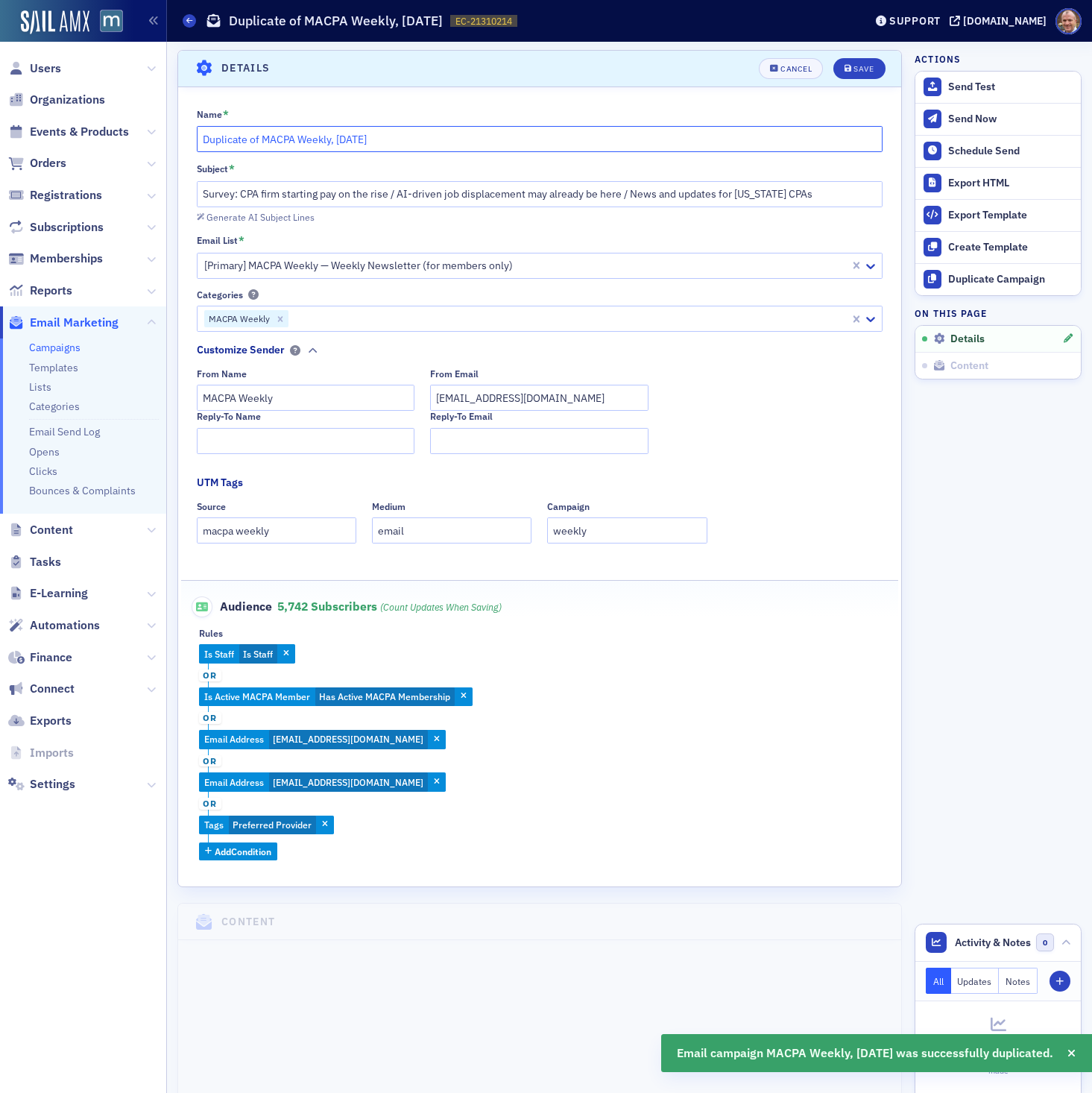
drag, startPoint x: 263, startPoint y: 141, endPoint x: 145, endPoint y: 138, distance: 118.0
click at [145, 138] on div "Users Organizations Events & Products Orders Registrations Subscriptions Member…" at bounding box center [546, 546] width 1092 height 1093
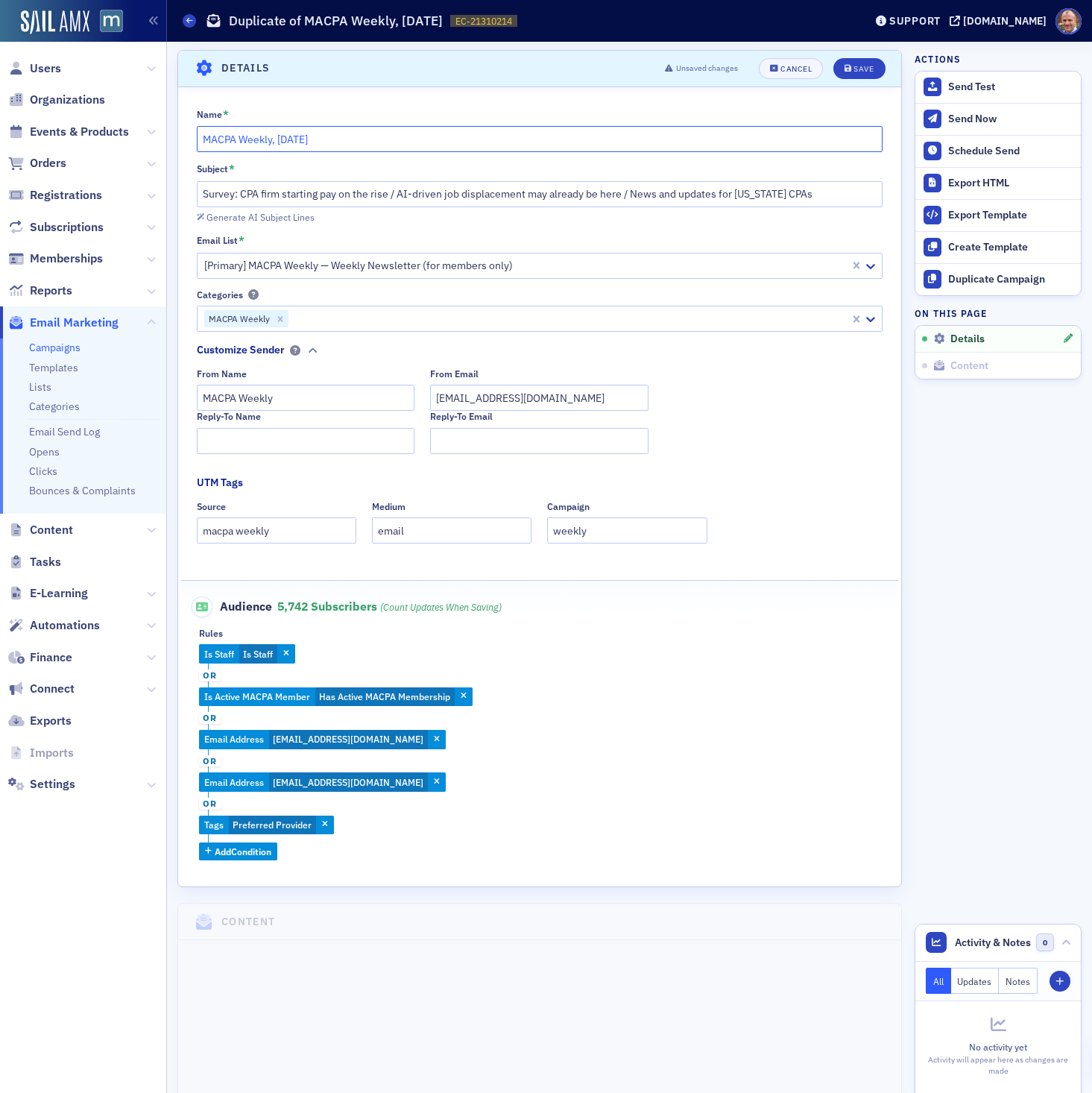
click at [369, 144] on input "MACPA Weekly, [DATE]" at bounding box center [540, 138] width 686 height 26
type input "MACPA Weekly, [DATE]"
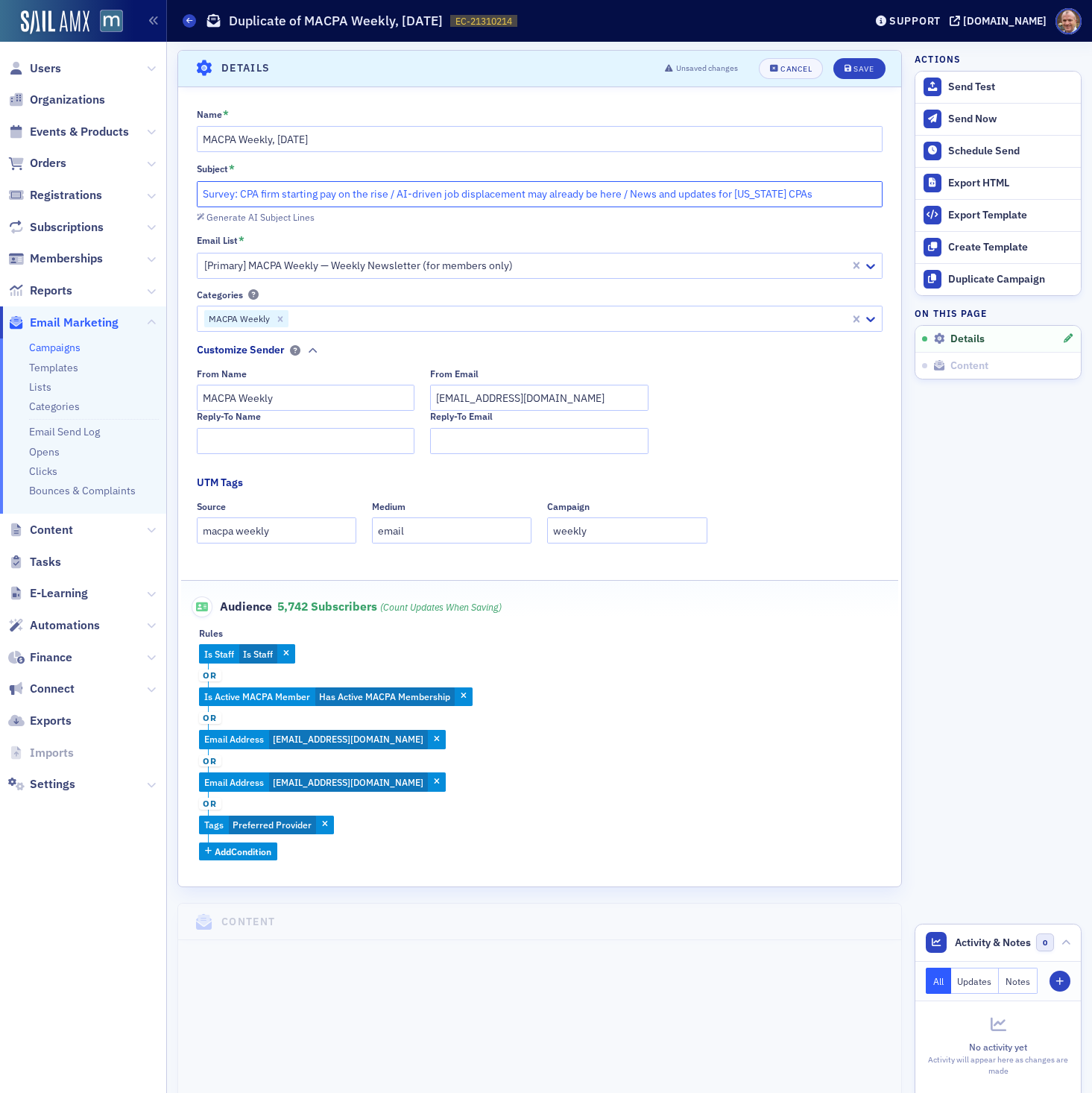
drag, startPoint x: 388, startPoint y: 197, endPoint x: 192, endPoint y: 198, distance: 196.0
click at [192, 198] on div "Name * MACPA Weekly, [DATE] Subject * Survey: CPA firm starting pay on the rise…" at bounding box center [540, 484] width 723 height 753
paste input "Two named [US_STATE]'s 'Women to Watch'"
drag, startPoint x: 408, startPoint y: 195, endPoint x: 629, endPoint y: 192, distance: 221.0
click at [629, 192] on input "Two named [US_STATE]'s 'Women to Watch' / AI-driven job displacement may alread…" at bounding box center [540, 194] width 686 height 26
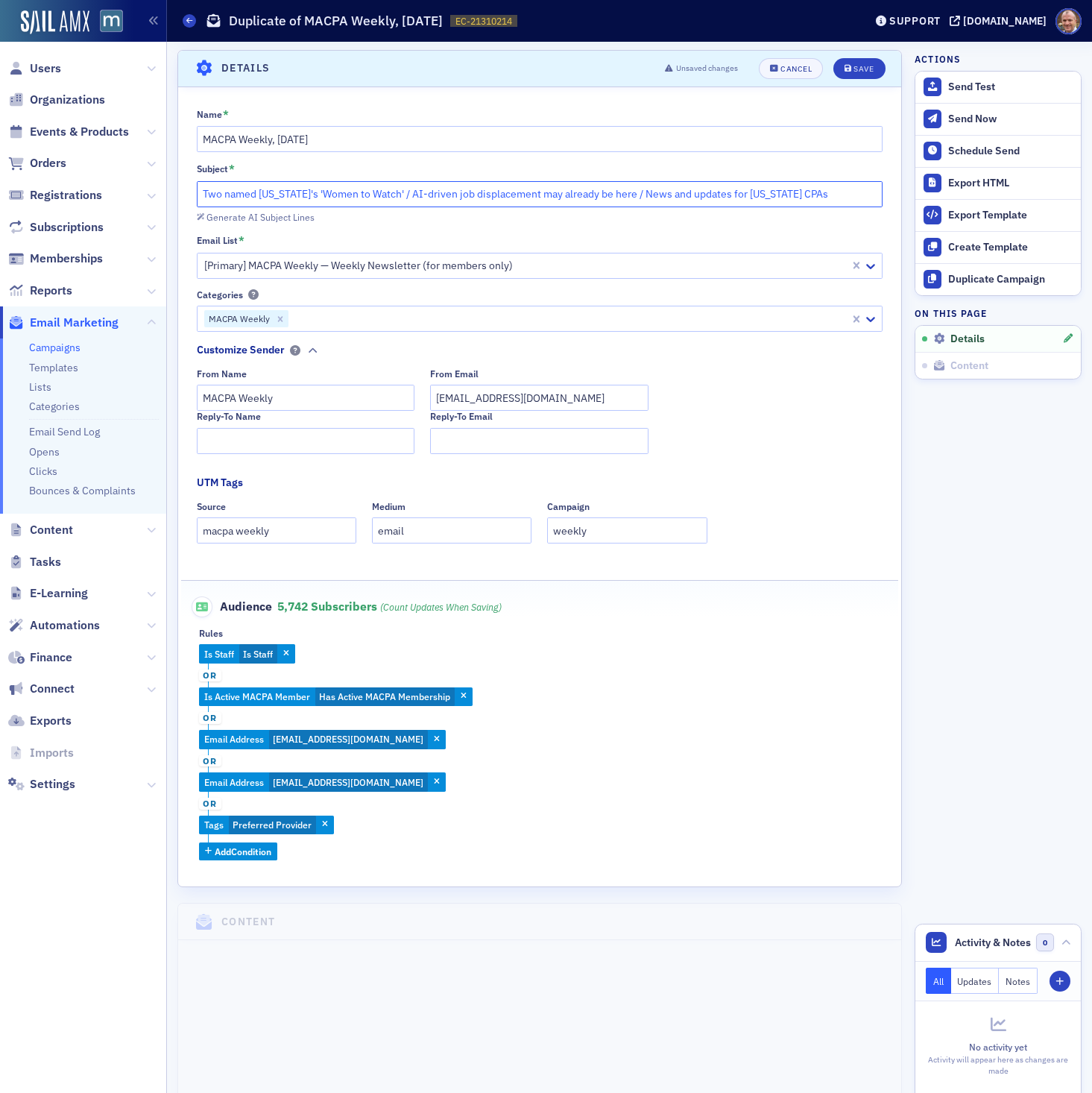
paste input "CPA plans peer review changes for PE-backed firms"
type input "Two named [US_STATE]'s 'Women to Watch' / AICPA plans peer review changes for P…"
click at [869, 66] on div "Save" at bounding box center [863, 69] width 20 height 8
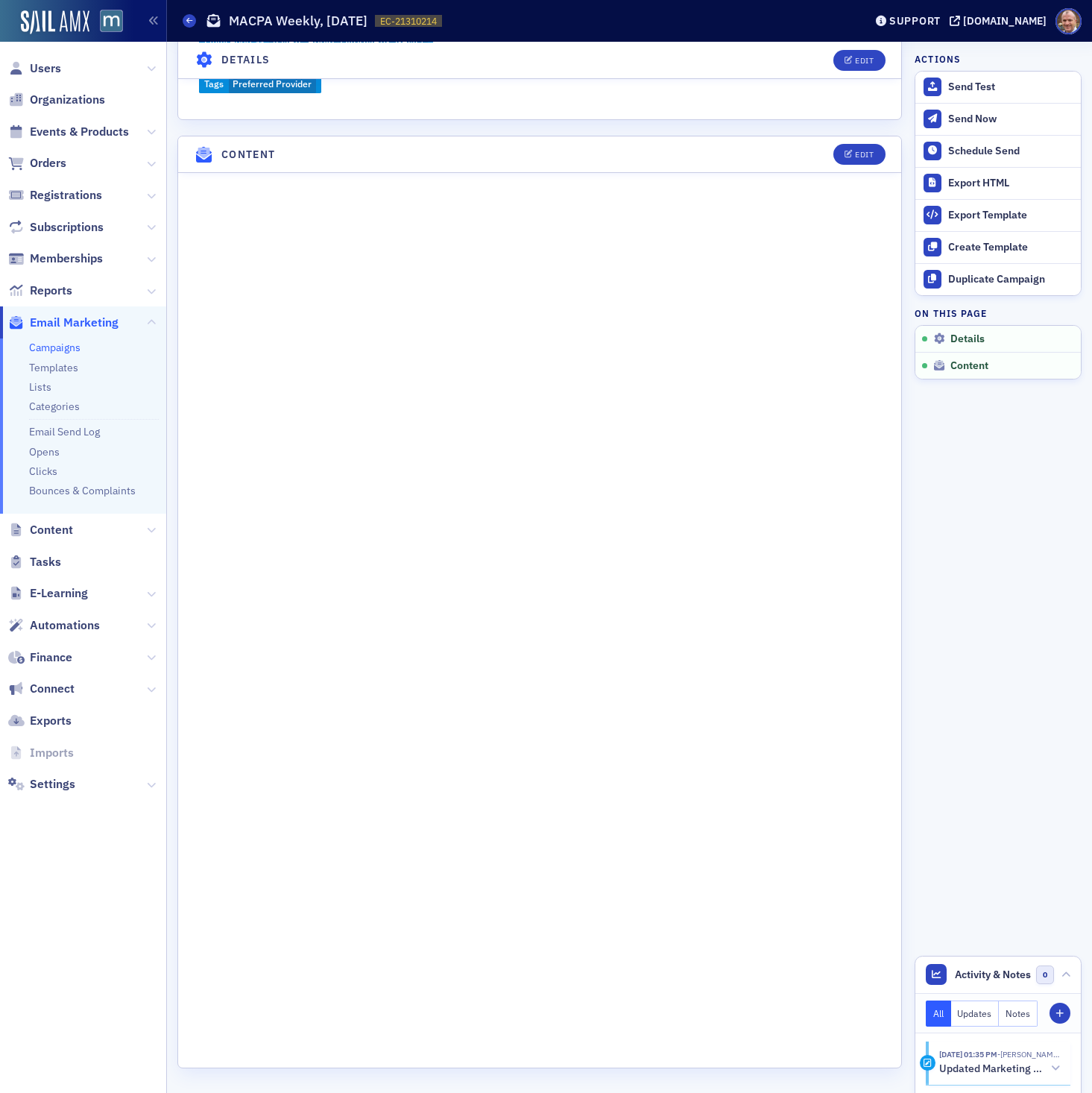
scroll to position [759, 0]
click at [860, 157] on div "Edit" at bounding box center [864, 155] width 19 height 8
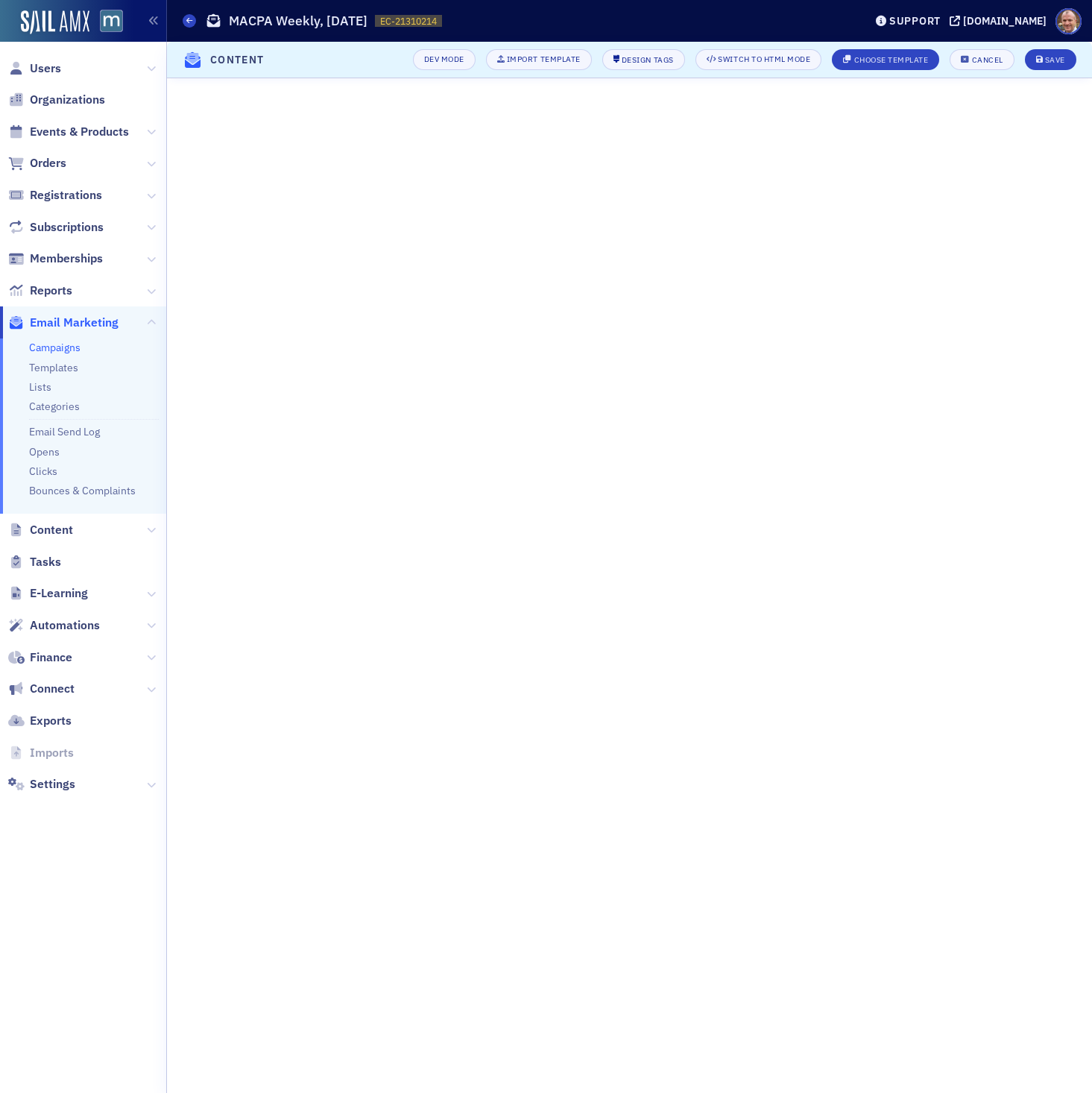
scroll to position [0, 0]
click at [1049, 61] on div "Save" at bounding box center [1055, 60] width 20 height 8
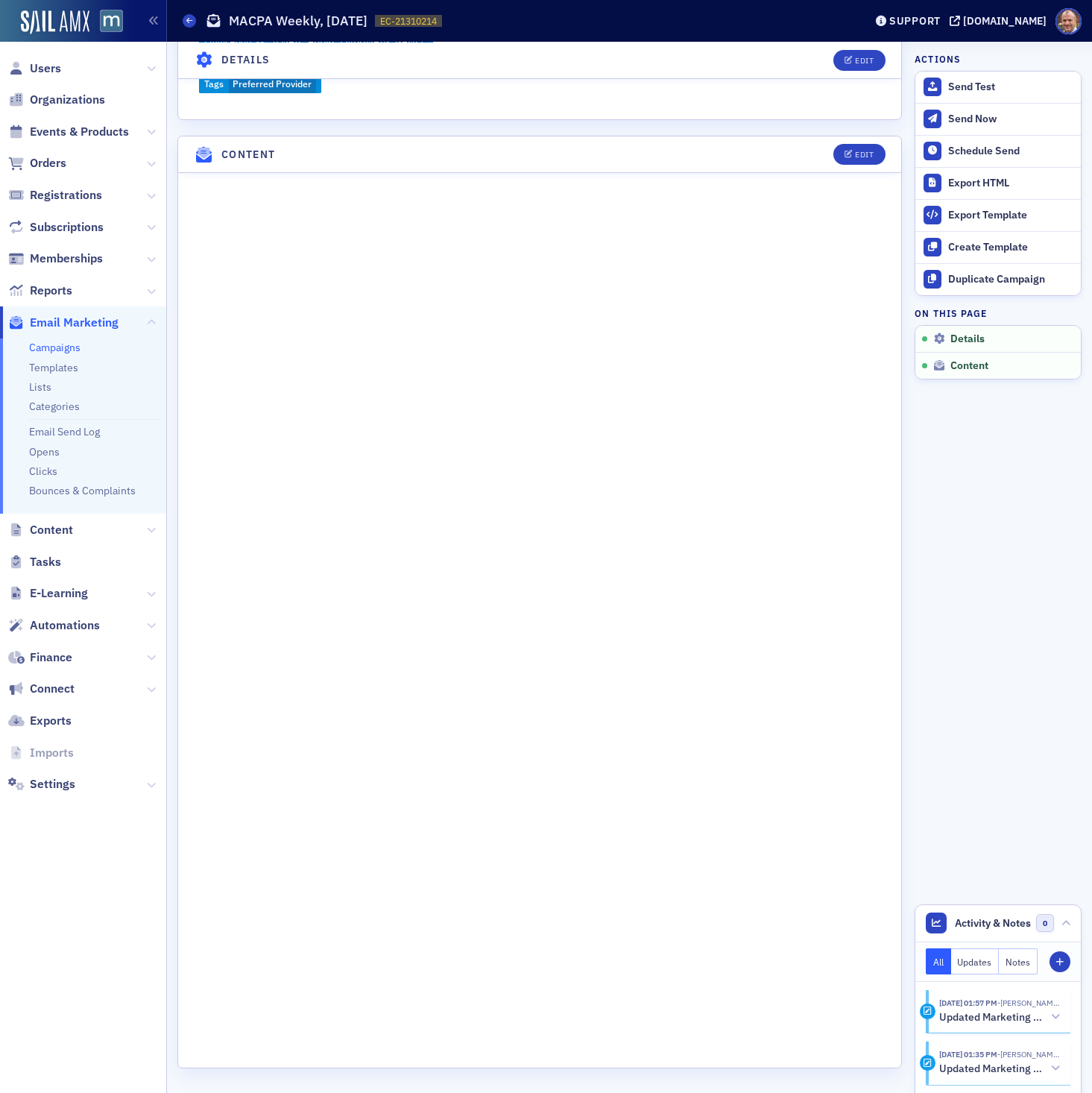
scroll to position [759, 0]
